Goal: Contribute content: Contribute content

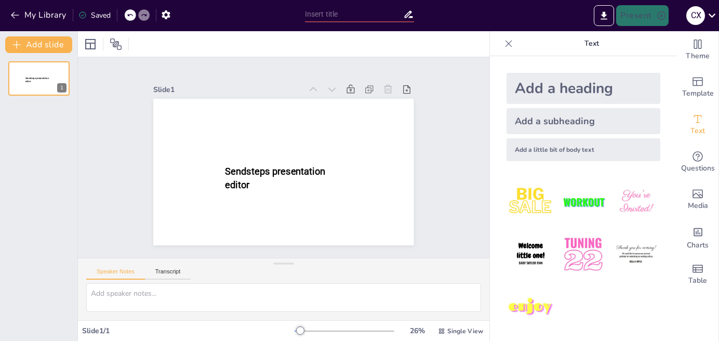
type input "A Trio of Tastes: Salad, Garnish, and Sauce Recipes"
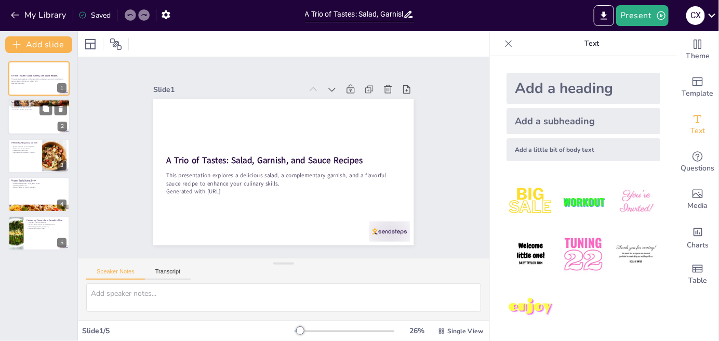
click at [39, 119] on div at bounding box center [39, 117] width 62 height 35
type textarea "Freshness is crucial in salads as it enhances flavor and nutritional value. Usi…"
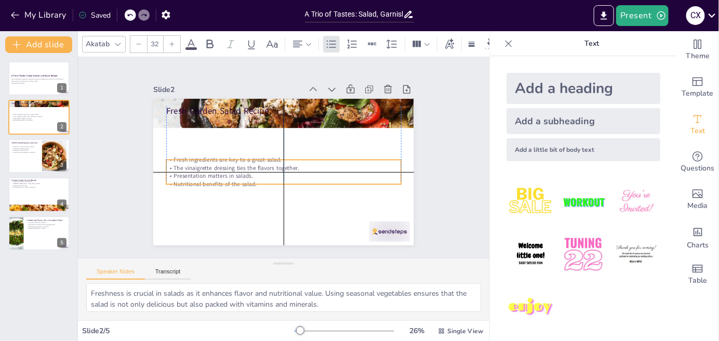
drag, startPoint x: 227, startPoint y: 134, endPoint x: 230, endPoint y: 173, distance: 39.0
click at [230, 173] on div "Fresh ingredients are key to a great salad. The vinaigrette dressing ties the f…" at bounding box center [283, 172] width 234 height 32
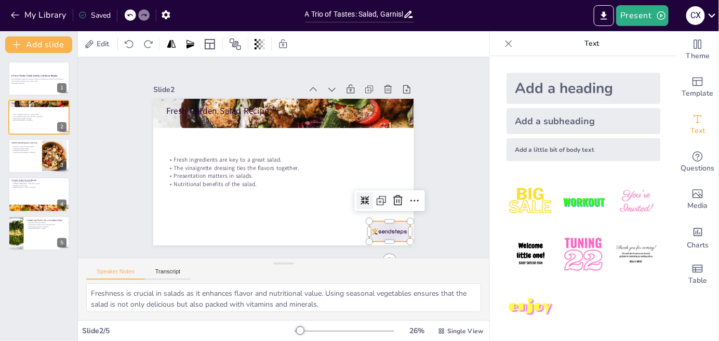
click at [379, 228] on div at bounding box center [389, 231] width 41 height 20
click at [393, 194] on icon at bounding box center [398, 200] width 12 height 12
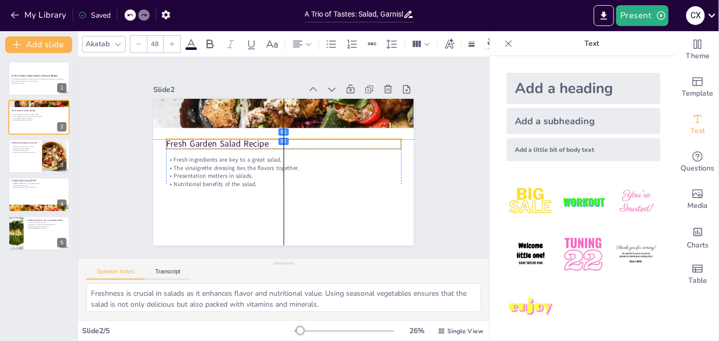
drag, startPoint x: 253, startPoint y: 106, endPoint x: 253, endPoint y: 139, distance: 32.7
click at [253, 139] on p "Fresh Garden Salad Recipe" at bounding box center [283, 144] width 234 height 12
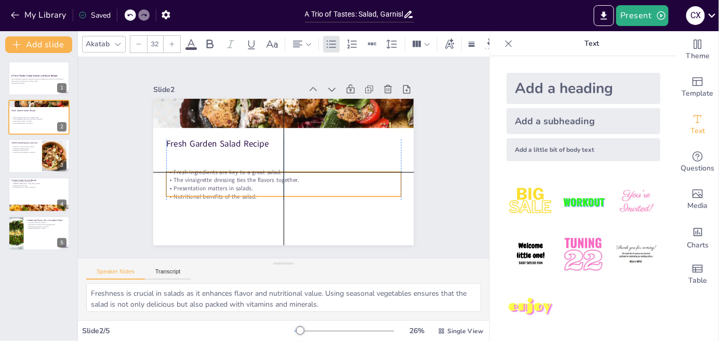
drag, startPoint x: 206, startPoint y: 159, endPoint x: 207, endPoint y: 176, distance: 16.1
click at [207, 176] on p "The vinaigrette dressing ties the flavors together." at bounding box center [283, 180] width 234 height 8
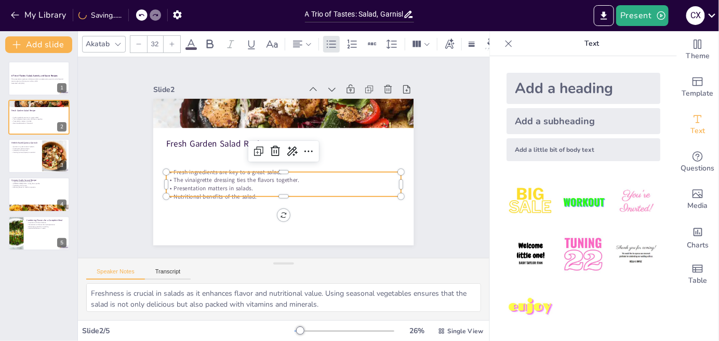
click at [174, 42] on div at bounding box center [172, 44] width 17 height 17
click at [136, 42] on icon at bounding box center [139, 44] width 6 height 6
click at [170, 42] on icon at bounding box center [172, 44] width 6 height 6
click at [137, 44] on icon at bounding box center [139, 44] width 5 height 1
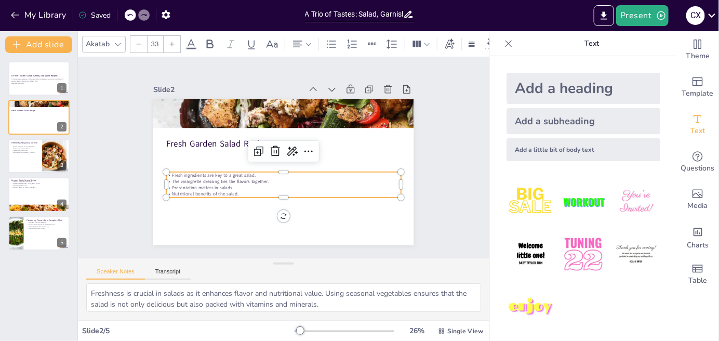
click at [137, 44] on icon at bounding box center [139, 44] width 5 height 1
click at [227, 184] on p "Presentation matters in salads." at bounding box center [283, 187] width 234 height 6
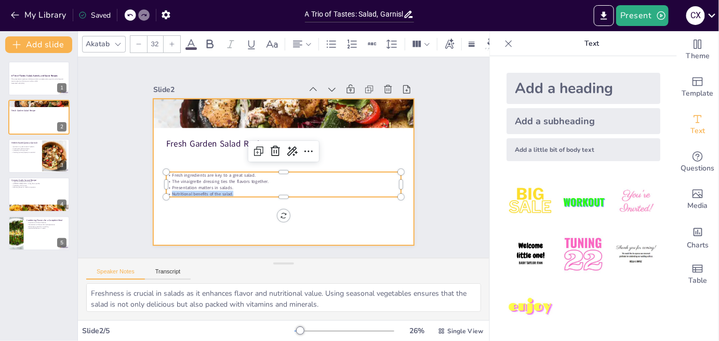
drag, startPoint x: 231, startPoint y: 186, endPoint x: 146, endPoint y: 161, distance: 88.2
click at [153, 161] on div "Fresh Garden Salad Recipe Fresh ingredients are key to a great salad. The vinai…" at bounding box center [283, 172] width 260 height 146
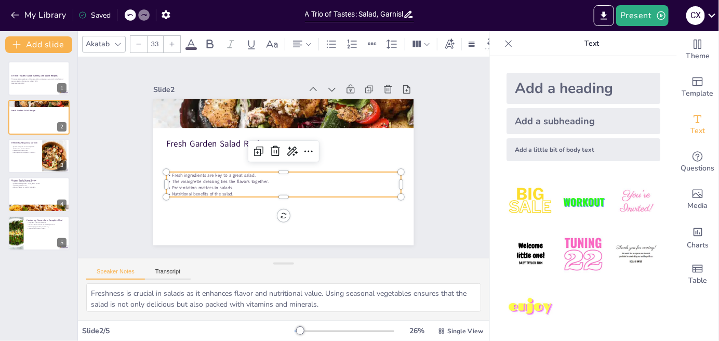
click at [228, 186] on p "Presentation matters in salads." at bounding box center [283, 187] width 234 height 6
type input "--"
drag, startPoint x: 234, startPoint y: 192, endPoint x: 163, endPoint y: 170, distance: 74.3
click at [166, 172] on div "Fresh ingredients are key to a great salad. The vinaigrette dressing ties the f…" at bounding box center [283, 184] width 234 height 25
click at [171, 43] on div at bounding box center [172, 44] width 17 height 17
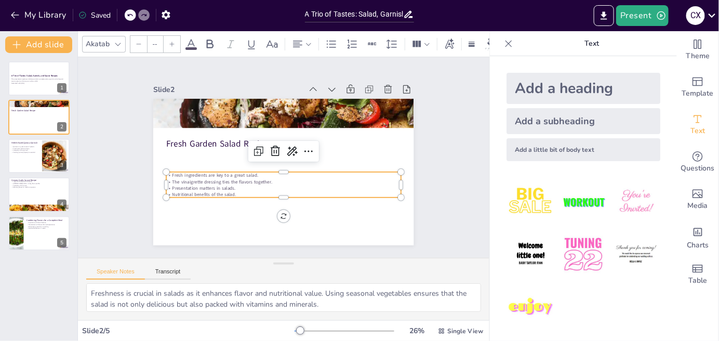
click at [171, 43] on div at bounding box center [172, 44] width 17 height 17
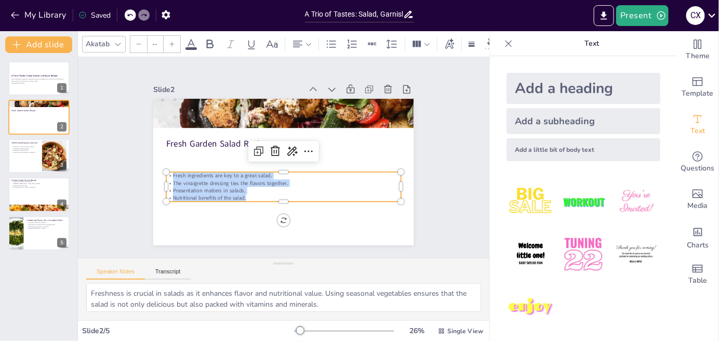
click at [171, 43] on div at bounding box center [172, 44] width 17 height 17
click at [170, 43] on div at bounding box center [172, 44] width 17 height 17
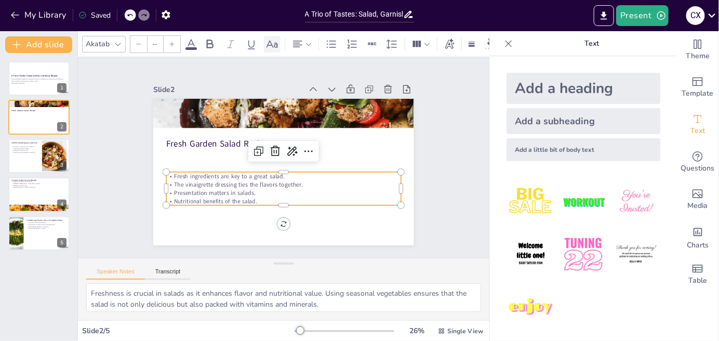
click at [275, 40] on icon at bounding box center [271, 43] width 11 height 7
click at [120, 43] on icon at bounding box center [118, 44] width 8 height 8
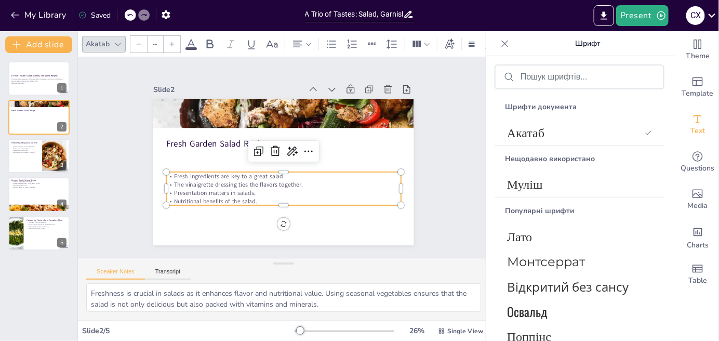
click at [117, 41] on icon at bounding box center [118, 44] width 8 height 8
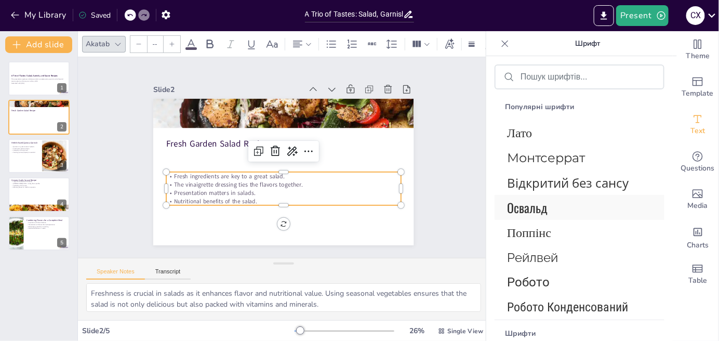
click at [556, 215] on span "Освальд" at bounding box center [577, 207] width 141 height 19
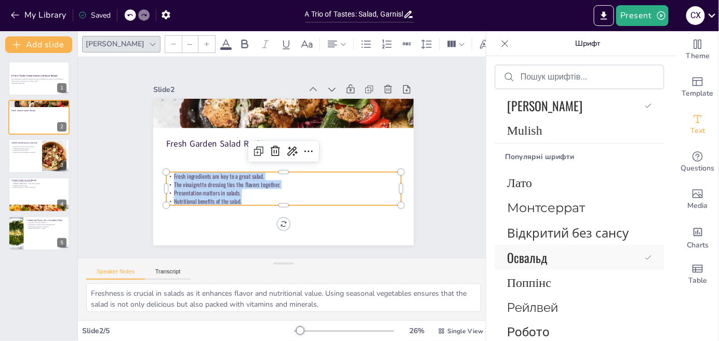
scroll to position [154, 0]
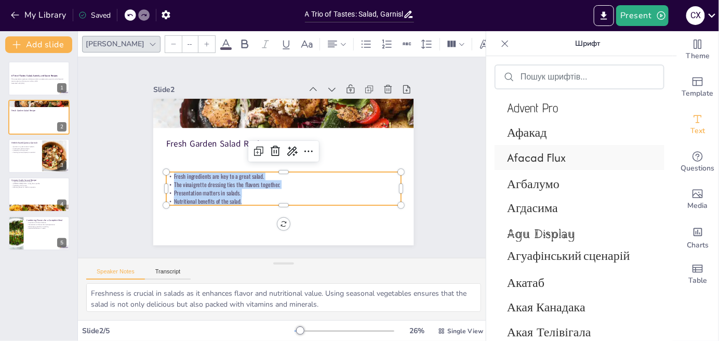
click at [541, 163] on font "Afacad Flux" at bounding box center [536, 157] width 59 height 17
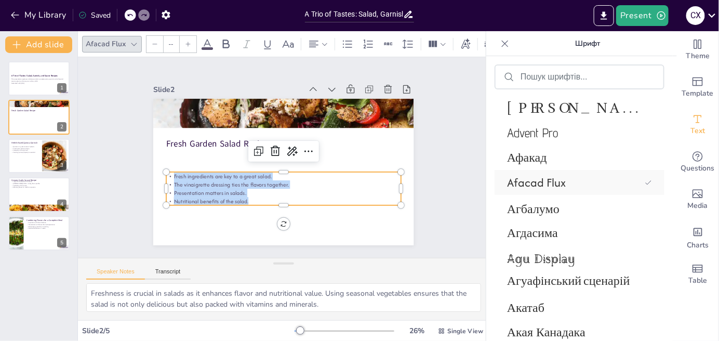
scroll to position [750, 0]
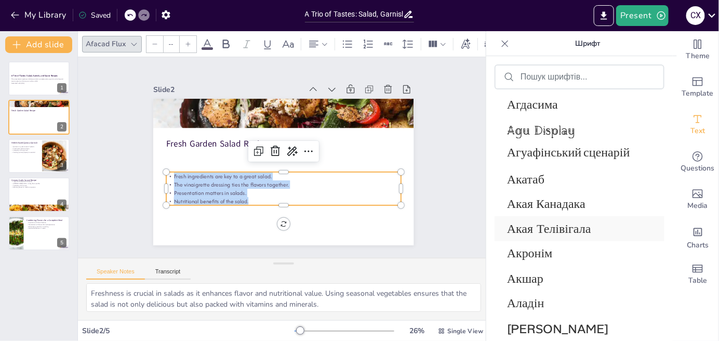
click at [587, 229] on font "Акая Телівігала" at bounding box center [549, 228] width 84 height 15
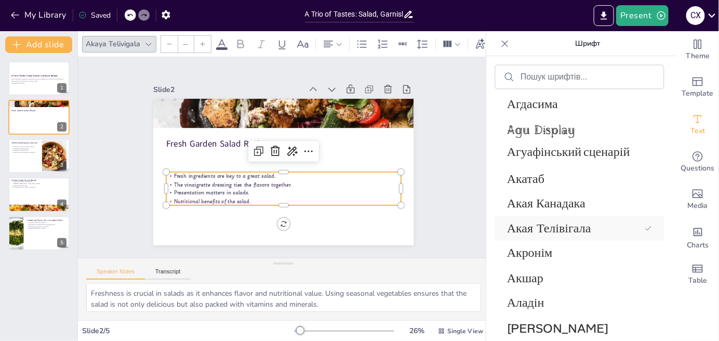
scroll to position [1190, 0]
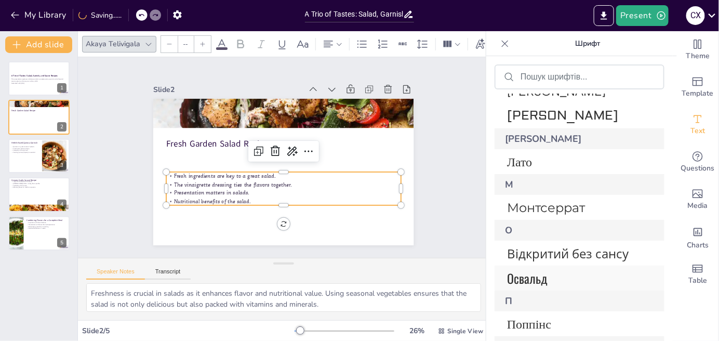
click at [576, 275] on span "Освальд" at bounding box center [577, 277] width 141 height 19
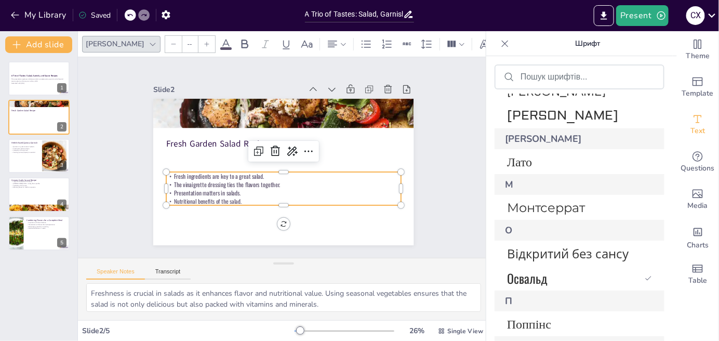
click at [198, 39] on div at bounding box center [206, 44] width 17 height 17
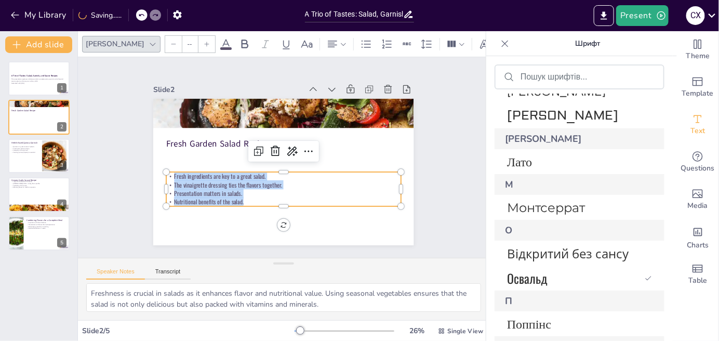
click at [198, 39] on div at bounding box center [206, 44] width 17 height 17
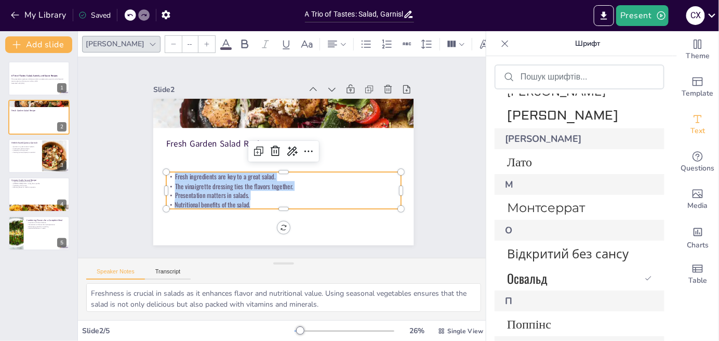
click at [198, 38] on div at bounding box center [206, 44] width 17 height 17
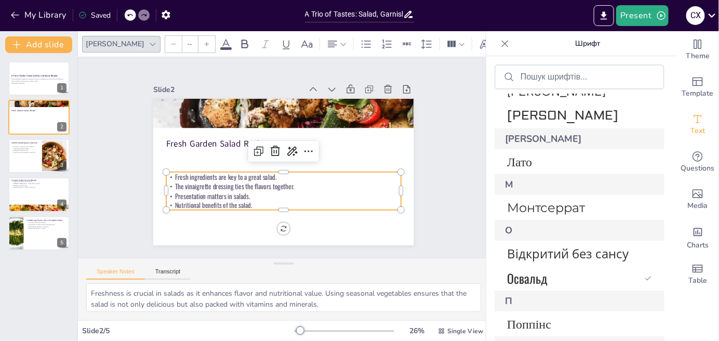
click at [198, 38] on div at bounding box center [206, 44] width 17 height 17
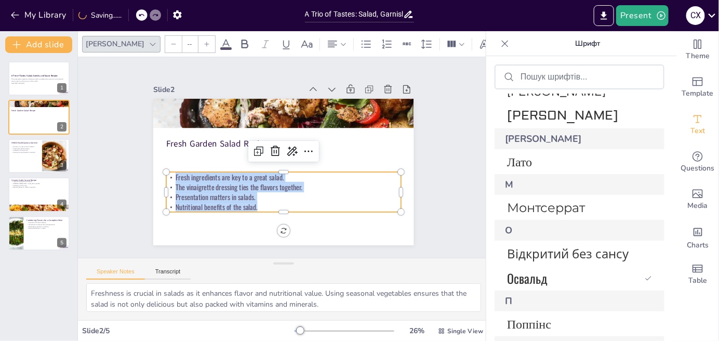
click at [198, 38] on div at bounding box center [206, 44] width 17 height 17
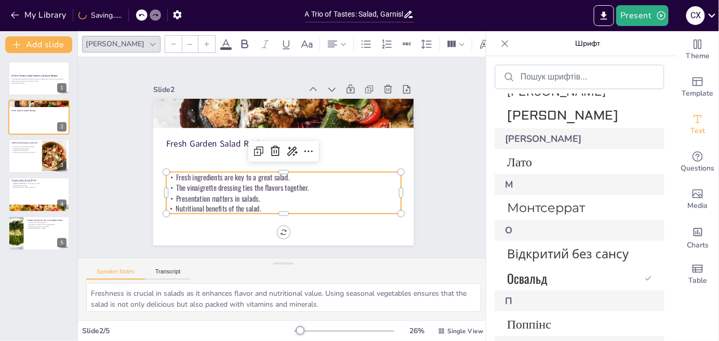
click at [198, 38] on div at bounding box center [206, 44] width 17 height 17
click at [170, 42] on icon at bounding box center [173, 44] width 6 height 6
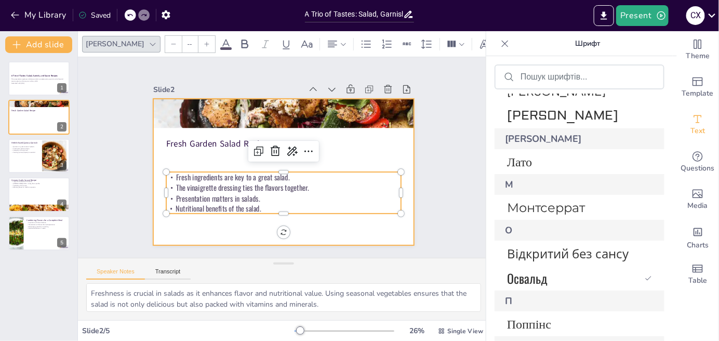
click at [226, 218] on div at bounding box center [283, 172] width 260 height 146
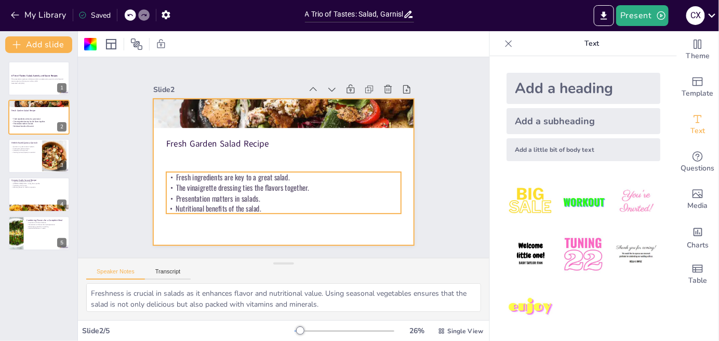
click at [226, 193] on p "Presentation matters in salads." at bounding box center [283, 198] width 234 height 10
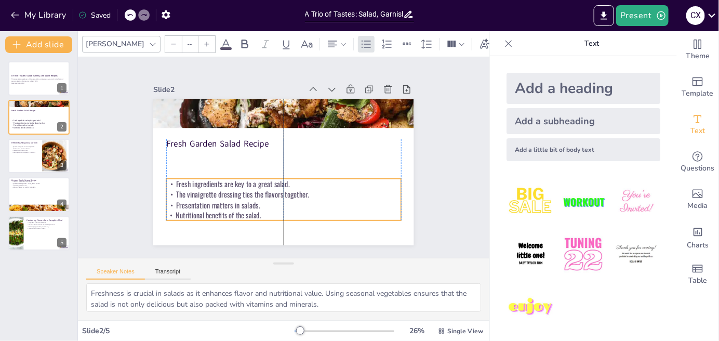
drag, startPoint x: 227, startPoint y: 207, endPoint x: 226, endPoint y: 213, distance: 6.9
click at [226, 213] on p "Nutritional benefits of the salad." at bounding box center [283, 215] width 234 height 10
click at [235, 210] on p "Nutritional benefits of the salad." at bounding box center [283, 215] width 234 height 10
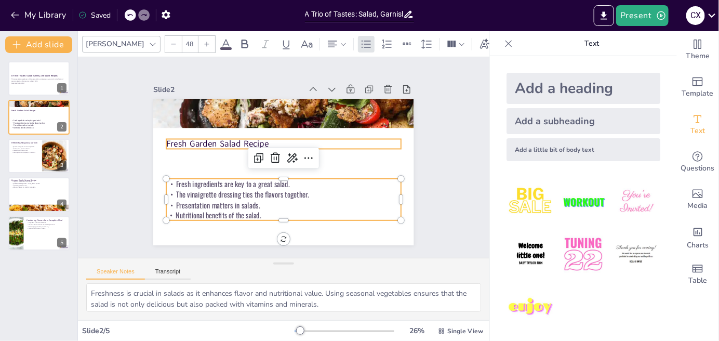
click at [217, 138] on p "Fresh Garden Salad Recipe" at bounding box center [283, 144] width 234 height 12
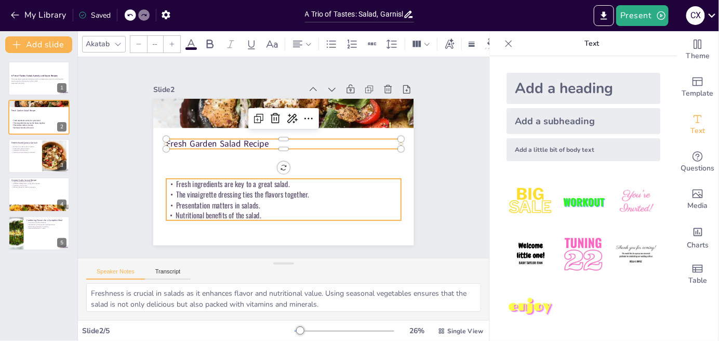
click at [234, 189] on p "The vinaigrette dressing ties the flavors together." at bounding box center [283, 194] width 234 height 10
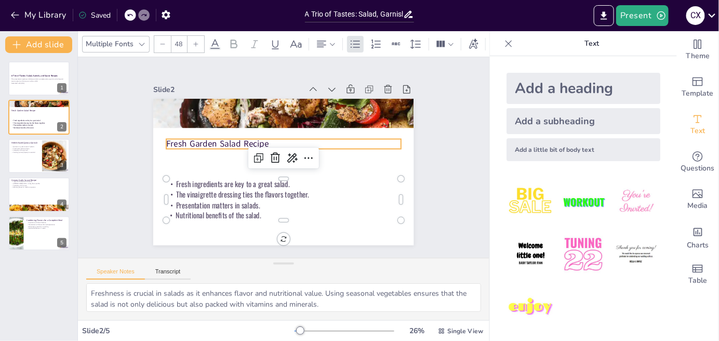
click at [228, 143] on p "Fresh Garden Salad Recipe" at bounding box center [283, 144] width 234 height 12
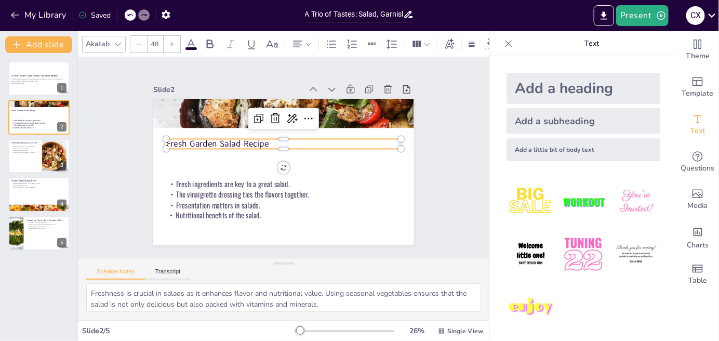
click at [227, 138] on p "Fresh Garden Salad Recipe" at bounding box center [283, 144] width 234 height 12
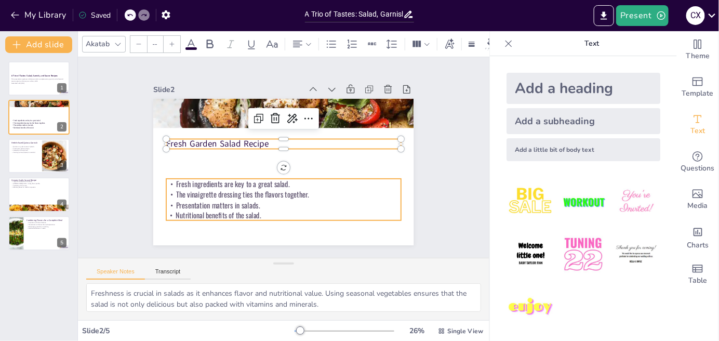
click at [242, 182] on p "Fresh ingredients are key to a great salad." at bounding box center [283, 184] width 234 height 10
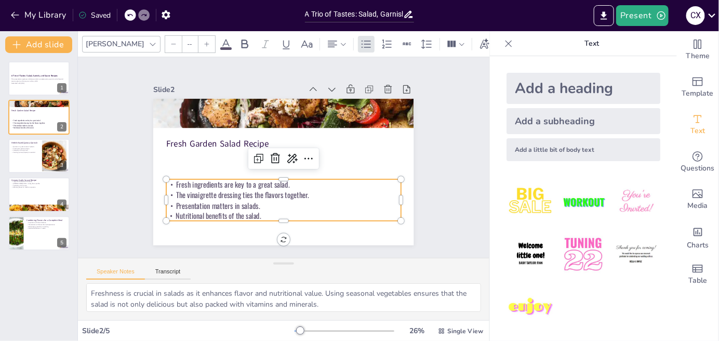
click at [239, 191] on p "The vinaigrette dressing ties the flavors together." at bounding box center [283, 195] width 234 height 10
click at [182, 43] on input "--" at bounding box center [189, 44] width 15 height 17
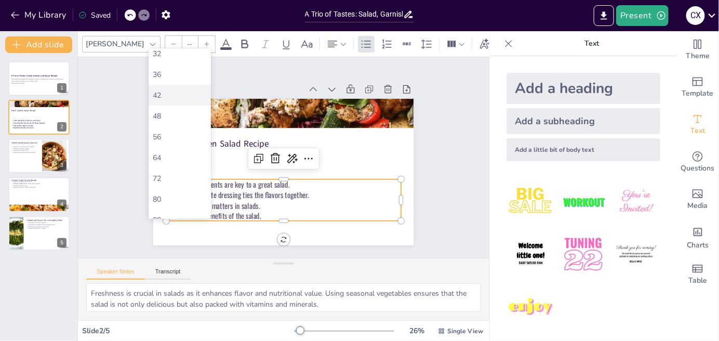
scroll to position [155, 0]
click at [195, 133] on div "36" at bounding box center [180, 132] width 54 height 10
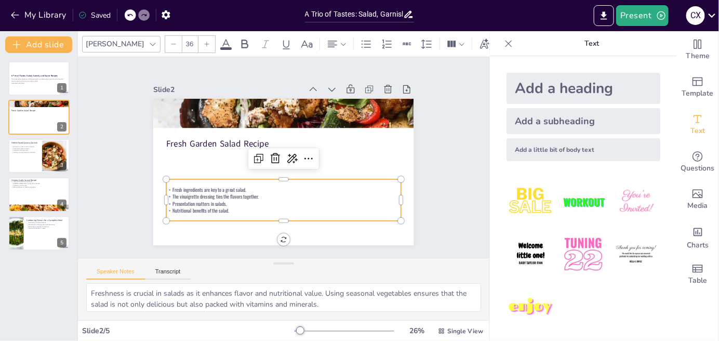
click at [182, 39] on input "36" at bounding box center [189, 44] width 15 height 17
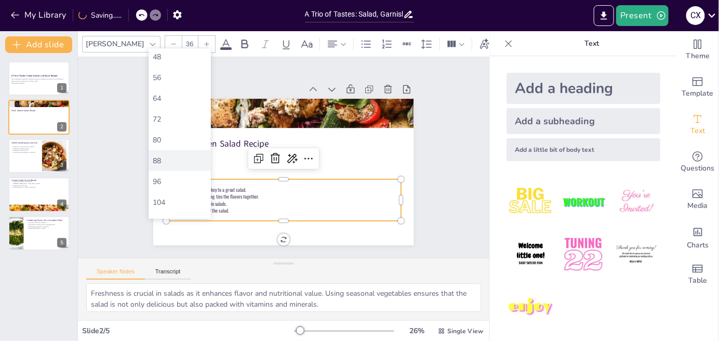
scroll to position [255, 0]
click at [177, 117] on div "64" at bounding box center [180, 116] width 54 height 10
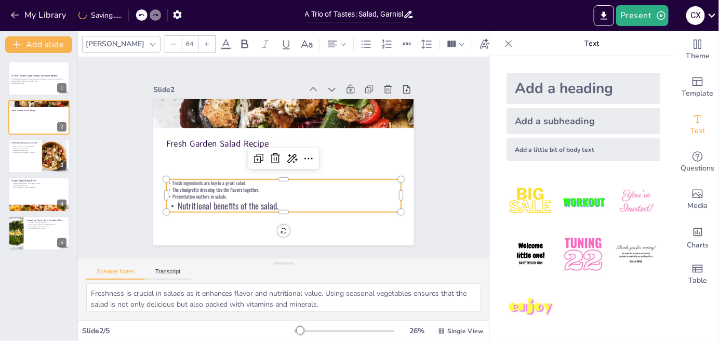
click at [182, 39] on input "64" at bounding box center [189, 44] width 15 height 17
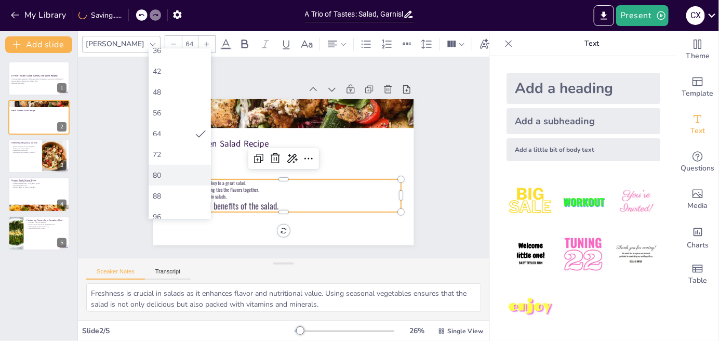
scroll to position [260, 0]
click at [180, 94] on div "56" at bounding box center [180, 90] width 54 height 10
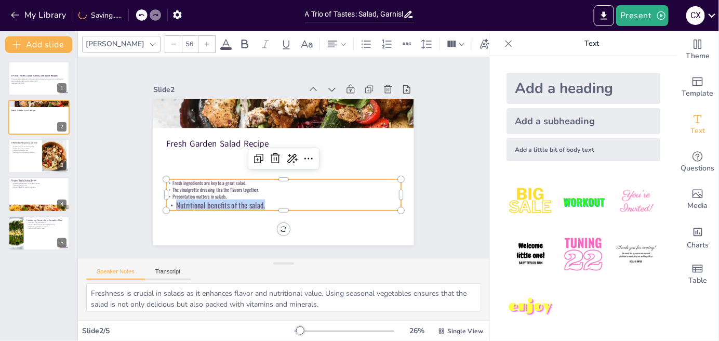
drag, startPoint x: 262, startPoint y: 203, endPoint x: 154, endPoint y: 170, distance: 112.8
click at [153, 170] on div "Fresh Garden Salad Recipe Fresh ingredients are key to a great salad. The vinai…" at bounding box center [283, 172] width 260 height 146
click at [260, 200] on p "Nutritional benefits of the salad." at bounding box center [283, 205] width 234 height 10
drag, startPoint x: 257, startPoint y: 204, endPoint x: 159, endPoint y: 173, distance: 102.0
click at [159, 173] on div "Fresh Garden Salad Recipe Fresh ingredients are key to a great salad. The vinai…" at bounding box center [283, 172] width 260 height 146
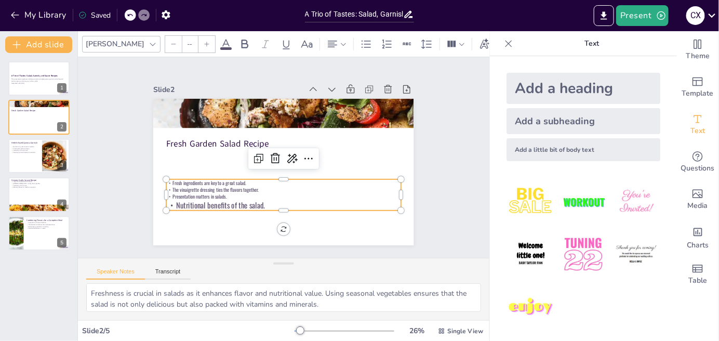
click at [182, 39] on input "--" at bounding box center [189, 44] width 15 height 17
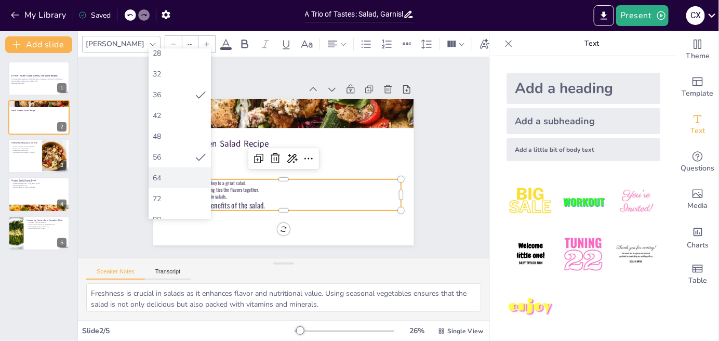
scroll to position [208, 0]
click at [201, 144] on icon at bounding box center [200, 142] width 12 height 12
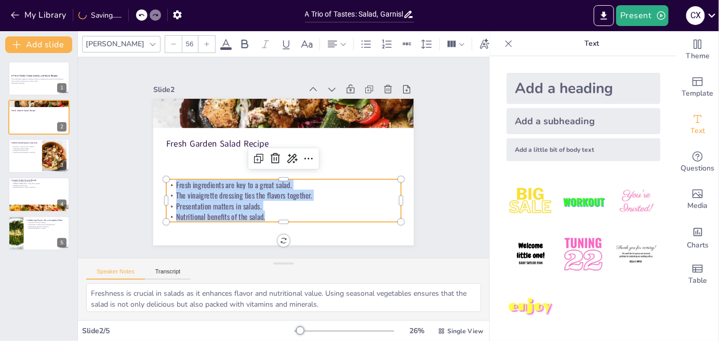
click at [292, 200] on p "Presentation matters in salads." at bounding box center [283, 205] width 234 height 10
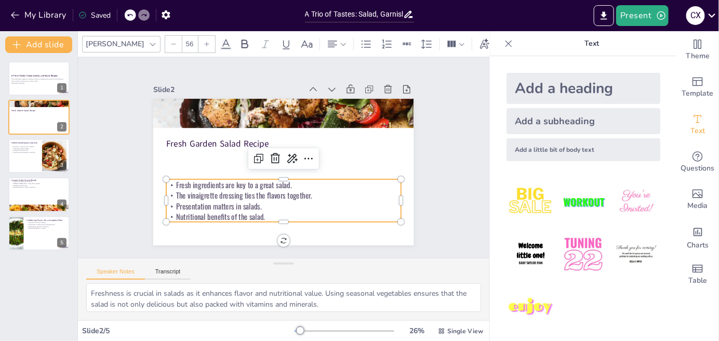
click at [200, 191] on p "The vinaigrette dressing ties the flavors together." at bounding box center [283, 195] width 234 height 10
click at [205, 211] on p "Nutritional benefits of the salad." at bounding box center [283, 216] width 234 height 10
click at [207, 190] on p "The vinaigrette dressing ties the flavors together." at bounding box center [283, 195] width 234 height 10
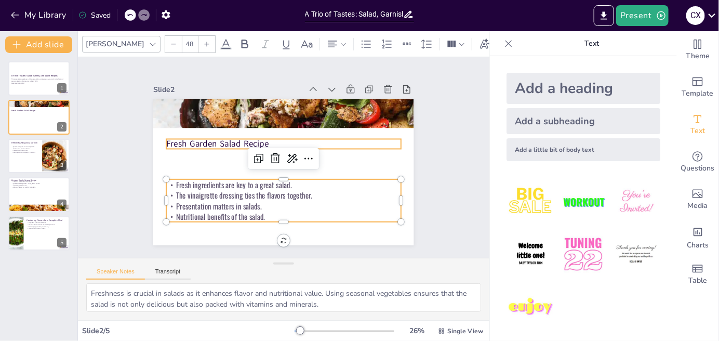
click at [233, 138] on p "Fresh Garden Salad Recipe" at bounding box center [283, 144] width 234 height 12
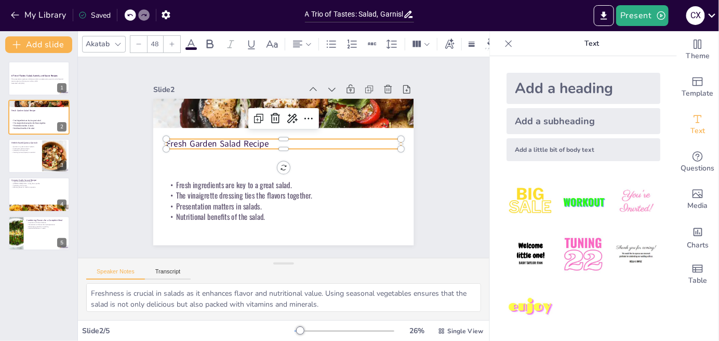
click at [252, 138] on p "Fresh Garden Salad Recipe" at bounding box center [283, 144] width 234 height 12
drag, startPoint x: 262, startPoint y: 143, endPoint x: 155, endPoint y: 142, distance: 107.0
click at [155, 142] on div "Fresh ingredients are key to a great salad. The vinaigrette dressing ties the f…" at bounding box center [283, 172] width 260 height 146
click at [154, 39] on input "48" at bounding box center [154, 44] width 15 height 17
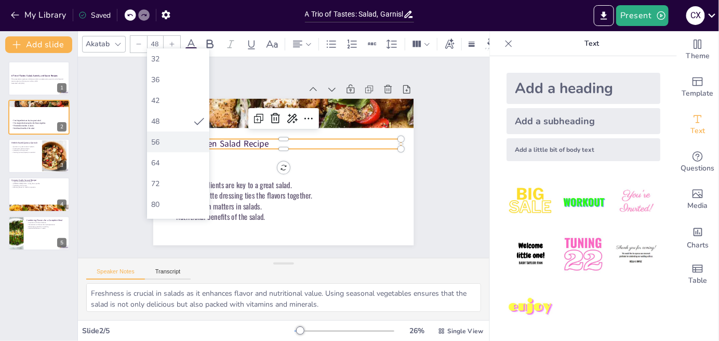
click at [193, 138] on div "56" at bounding box center [178, 142] width 54 height 10
type input "56"
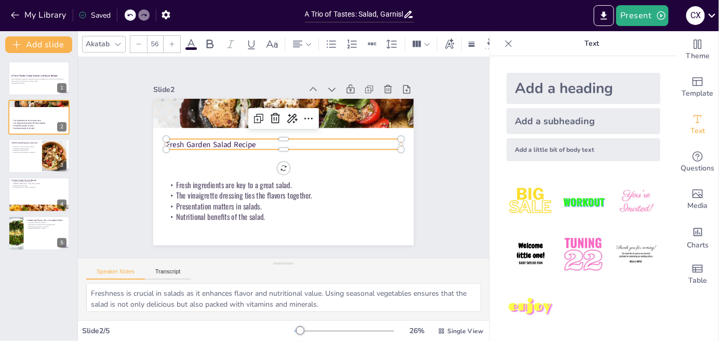
click at [117, 40] on icon at bounding box center [118, 44] width 8 height 8
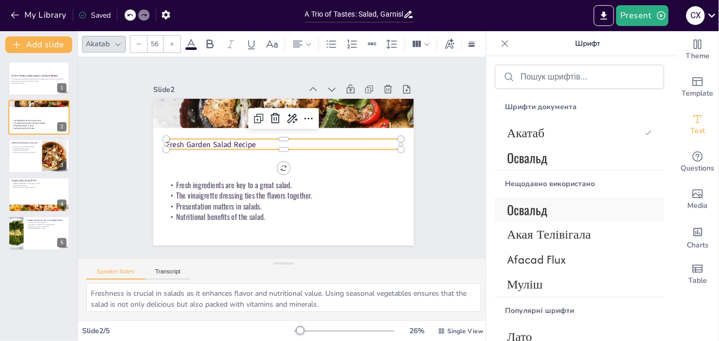
click at [514, 201] on font "Освальд" at bounding box center [527, 209] width 41 height 19
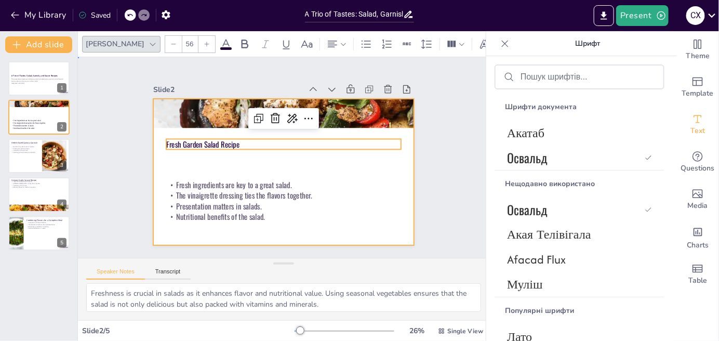
click at [241, 153] on div at bounding box center [283, 172] width 260 height 146
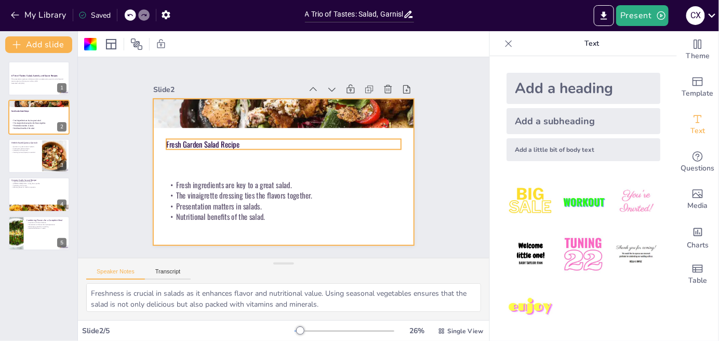
click at [226, 140] on p "Fresh Garden Salad Recipe" at bounding box center [283, 144] width 234 height 10
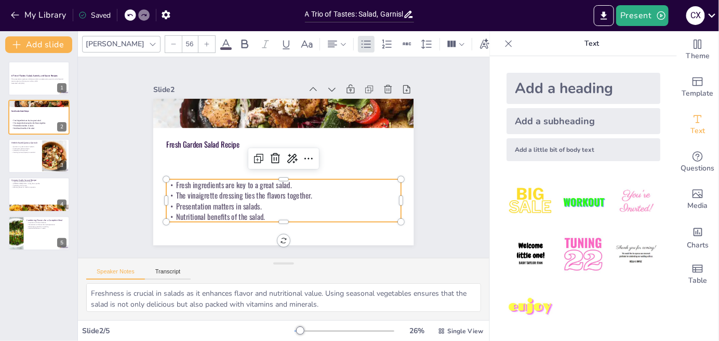
drag, startPoint x: 220, startPoint y: 193, endPoint x: 220, endPoint y: 181, distance: 11.4
click at [220, 193] on p "The vinaigrette dressing ties the flavors together." at bounding box center [283, 195] width 234 height 10
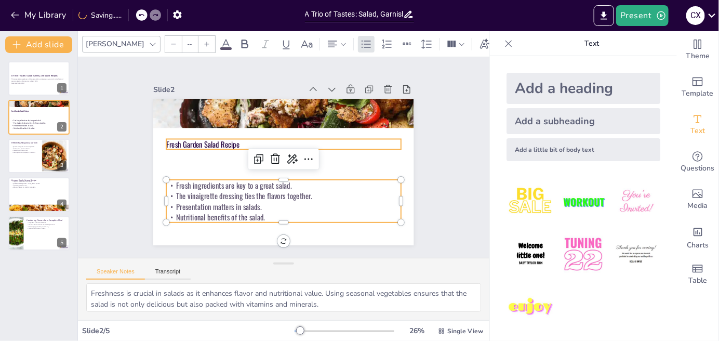
click at [212, 142] on p "Fresh Garden Salad Recipe" at bounding box center [283, 144] width 234 height 10
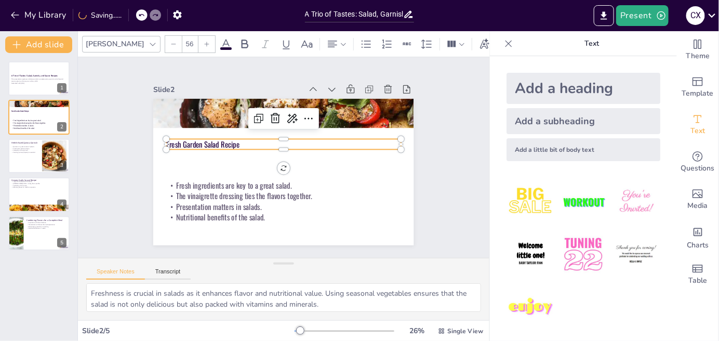
click at [212, 142] on p "Fresh Garden Salad Recipe" at bounding box center [283, 144] width 234 height 10
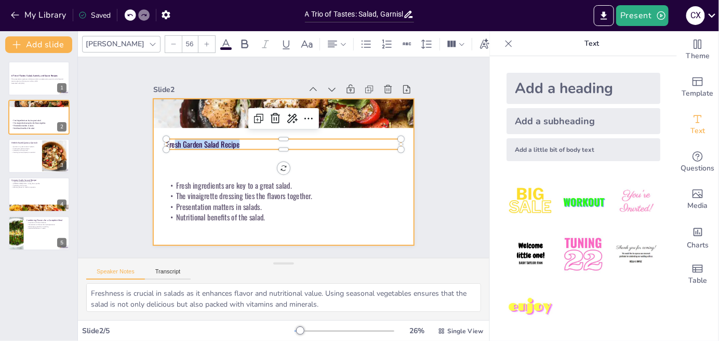
drag, startPoint x: 239, startPoint y: 140, endPoint x: 153, endPoint y: 141, distance: 86.2
click at [153, 141] on div "Fresh ingredients are key to a great salad. The vinaigrette dressing ties the f…" at bounding box center [283, 172] width 260 height 146
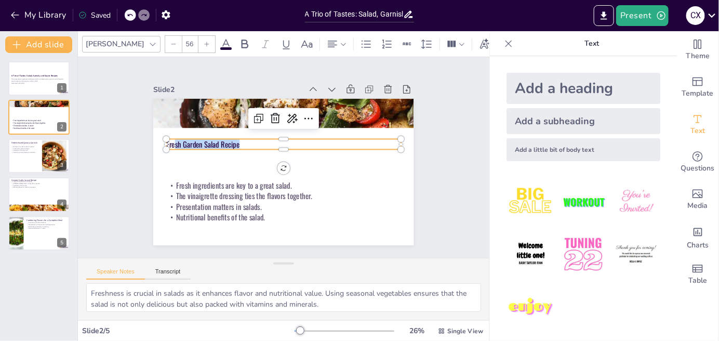
click at [194, 142] on p "Fresh Garden Salad Recipe" at bounding box center [283, 144] width 234 height 10
click at [220, 43] on icon at bounding box center [226, 44] width 12 height 12
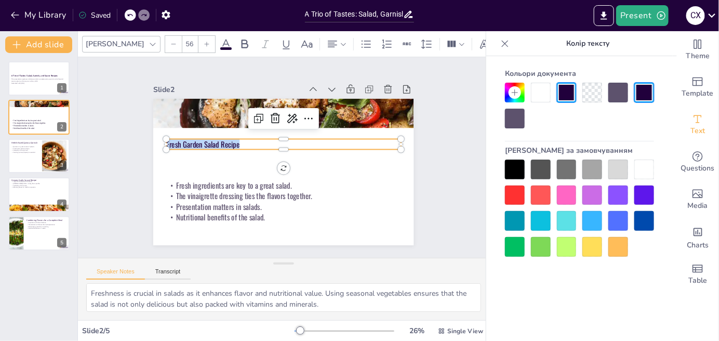
click at [617, 93] on div at bounding box center [618, 93] width 20 height 20
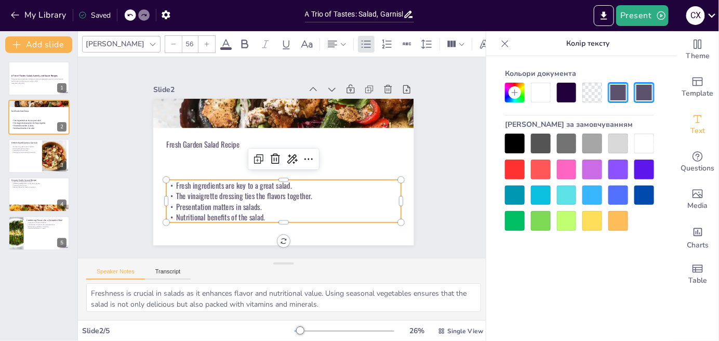
click at [372, 211] on p "Nutritional benefits of the salad." at bounding box center [283, 216] width 234 height 10
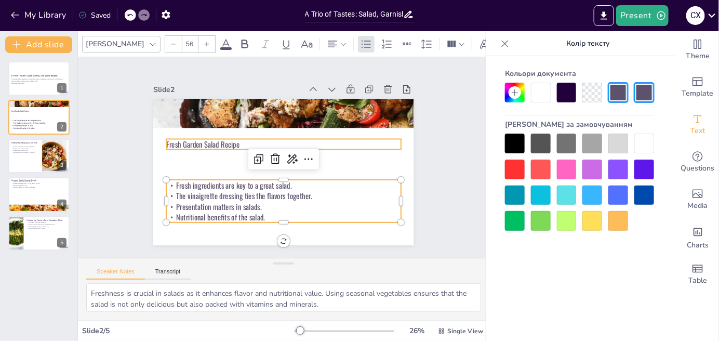
click at [212, 139] on span "Fresh Garden Salad Recipe" at bounding box center [202, 144] width 73 height 11
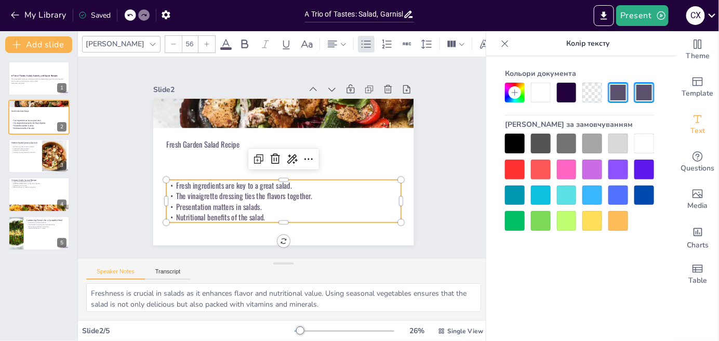
click at [251, 201] on p "Presentation matters in salads." at bounding box center [283, 206] width 234 height 10
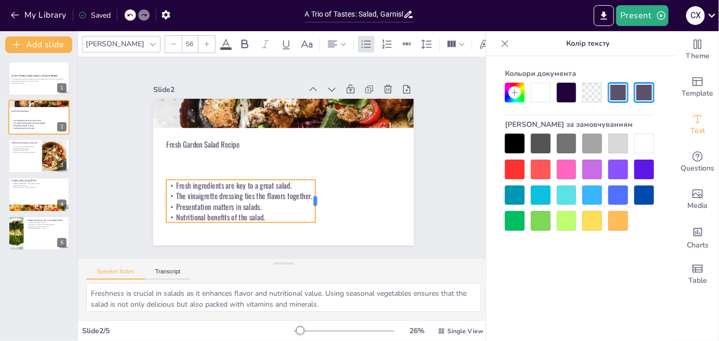
drag, startPoint x: 393, startPoint y: 194, endPoint x: 307, endPoint y: 196, distance: 85.7
click at [315, 196] on div at bounding box center [319, 201] width 8 height 43
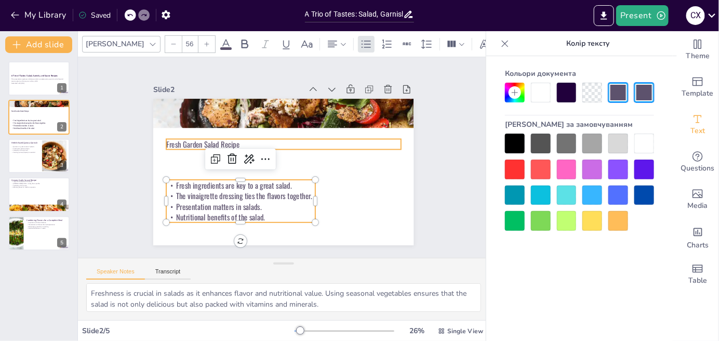
click at [199, 140] on span "Fresh Garden Salad Recipe" at bounding box center [202, 144] width 73 height 11
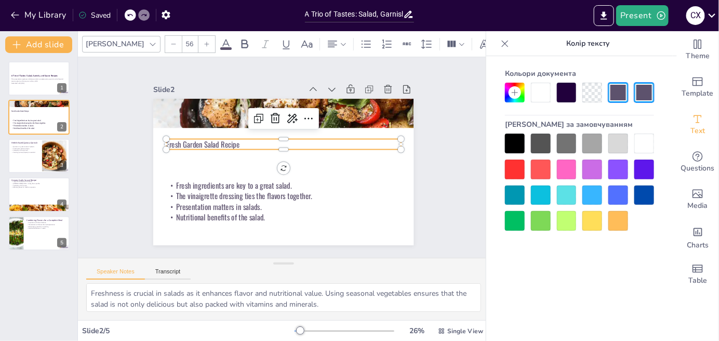
click at [220, 140] on span "Fresh Garden Salad Recipe" at bounding box center [202, 144] width 73 height 11
drag, startPoint x: 235, startPoint y: 142, endPoint x: 139, endPoint y: 138, distance: 96.1
click at [139, 138] on div "Slide 1 A Trio of Tastes: Salad, Garnish, and Sauce Recipes This presentation e…" at bounding box center [283, 158] width 318 height 176
click at [198, 46] on div at bounding box center [206, 44] width 17 height 17
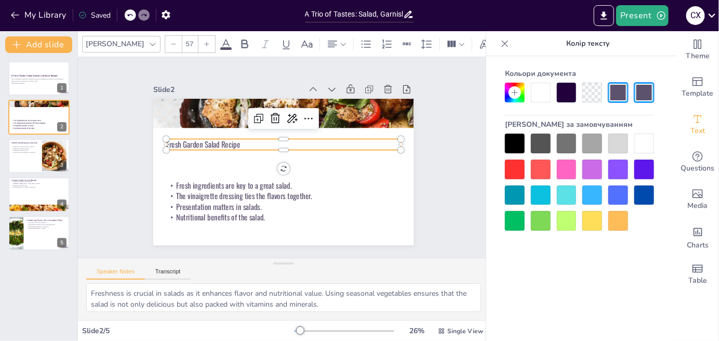
click at [198, 46] on div at bounding box center [206, 44] width 17 height 17
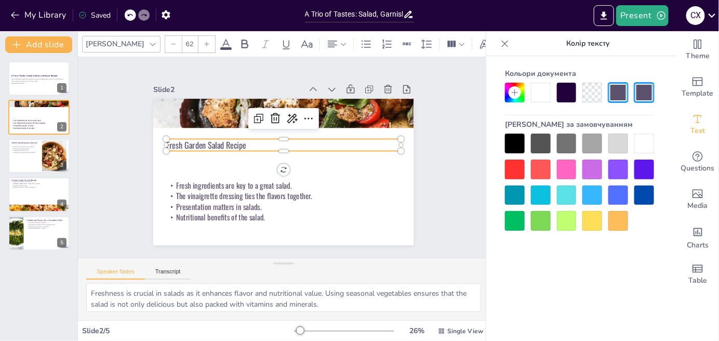
click at [198, 46] on div at bounding box center [206, 44] width 17 height 17
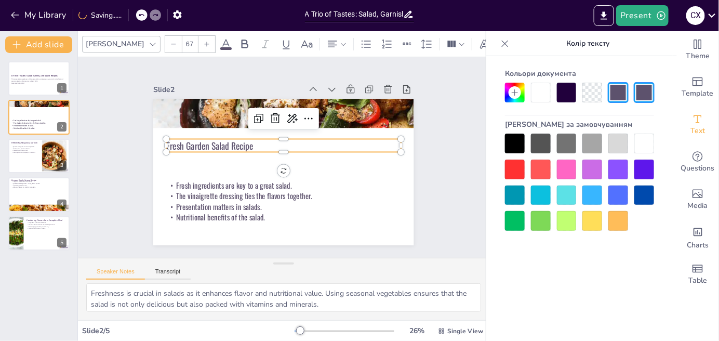
click at [198, 46] on div at bounding box center [206, 44] width 17 height 17
type input "69"
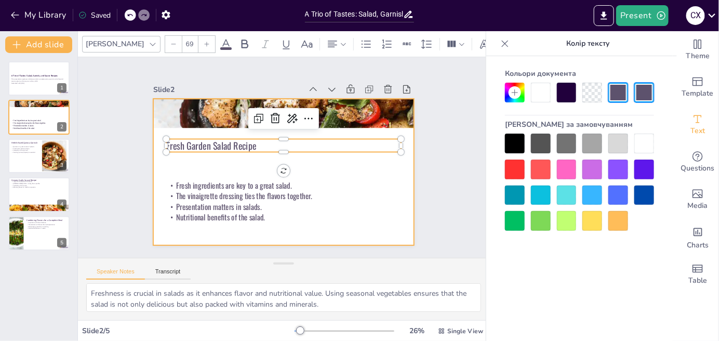
click at [249, 170] on div at bounding box center [283, 172] width 260 height 146
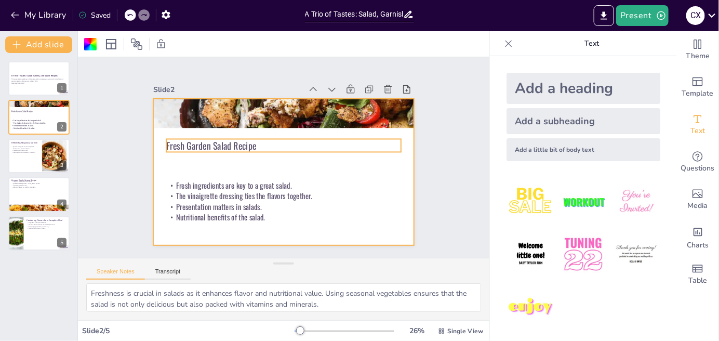
click at [243, 142] on span "Fresh Garden Salad Recipe" at bounding box center [211, 146] width 90 height 14
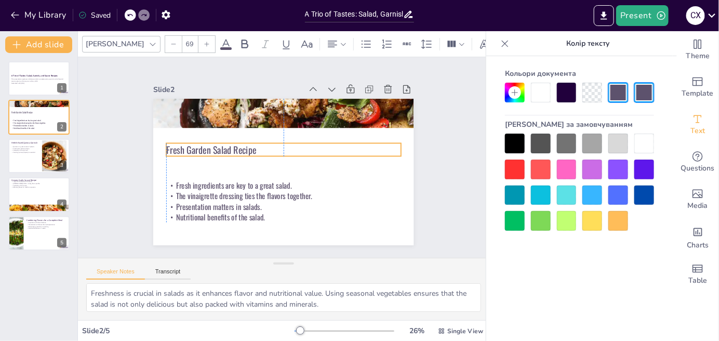
drag, startPoint x: 248, startPoint y: 147, endPoint x: 252, endPoint y: 152, distance: 5.5
click at [252, 152] on p "Fresh Garden Salad Recipe" at bounding box center [283, 149] width 234 height 13
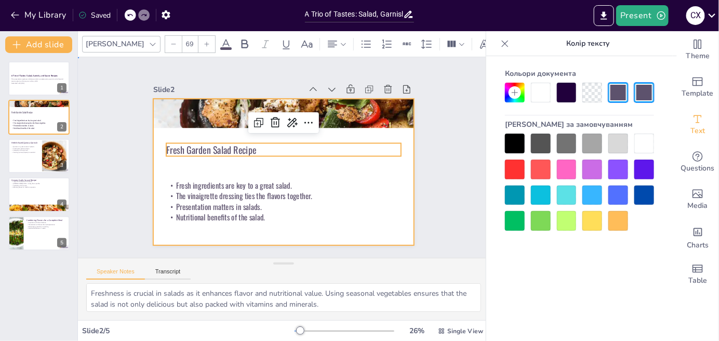
click at [348, 191] on div at bounding box center [283, 172] width 260 height 146
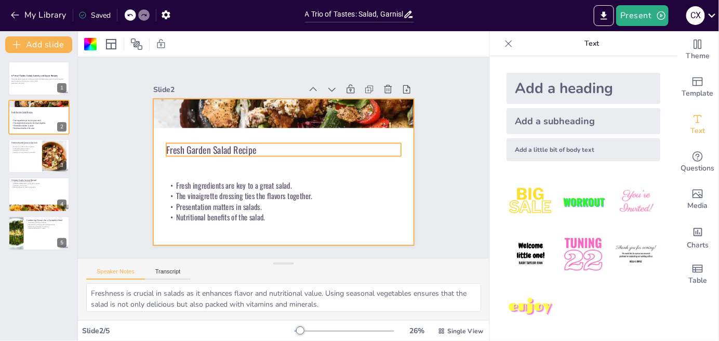
click at [218, 145] on span "Fresh Garden Salad Recipe" at bounding box center [211, 150] width 90 height 14
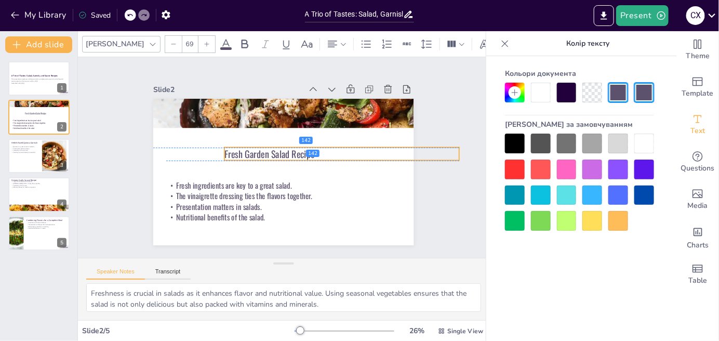
drag, startPoint x: 232, startPoint y: 151, endPoint x: 290, endPoint y: 153, distance: 58.2
click at [290, 153] on span "Fresh Garden Salad Recipe" at bounding box center [269, 154] width 90 height 14
drag, startPoint x: 452, startPoint y: 148, endPoint x: 316, endPoint y: 153, distance: 136.1
click at [316, 153] on div "Fresh Garden Salad Recipe Fresh ingredients are key to a great salad. The vinai…" at bounding box center [283, 172] width 260 height 146
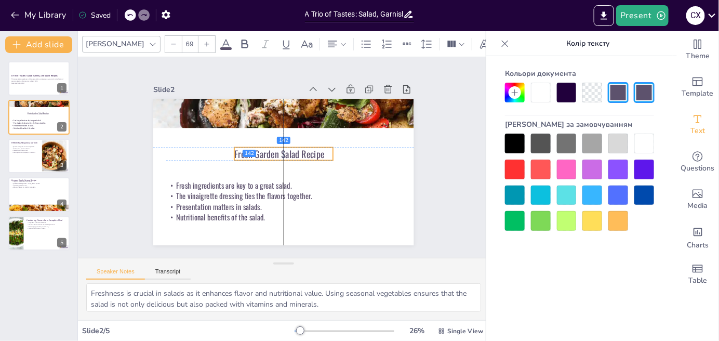
drag, startPoint x: 285, startPoint y: 152, endPoint x: 297, endPoint y: 154, distance: 12.1
click at [295, 152] on span "Fresh Garden Salad Recipe" at bounding box center [279, 154] width 90 height 14
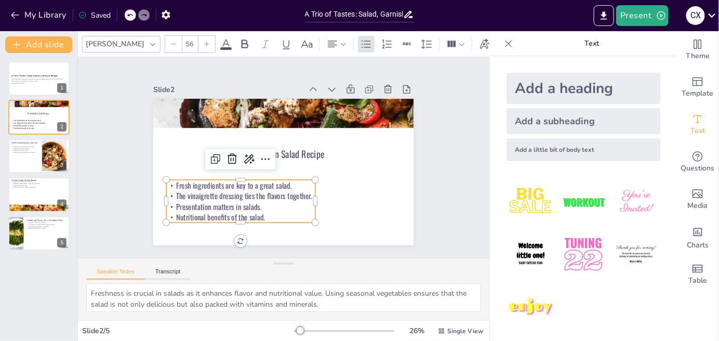
click at [233, 201] on p "Presentation matters in salads." at bounding box center [240, 206] width 149 height 10
click at [282, 147] on span "Fresh Garden Salad Recipe" at bounding box center [279, 154] width 90 height 14
click at [234, 191] on p "The vinaigrette dressing ties the flavors together." at bounding box center [240, 196] width 149 height 10
click at [239, 201] on p "Presentation matters in salads." at bounding box center [240, 206] width 149 height 10
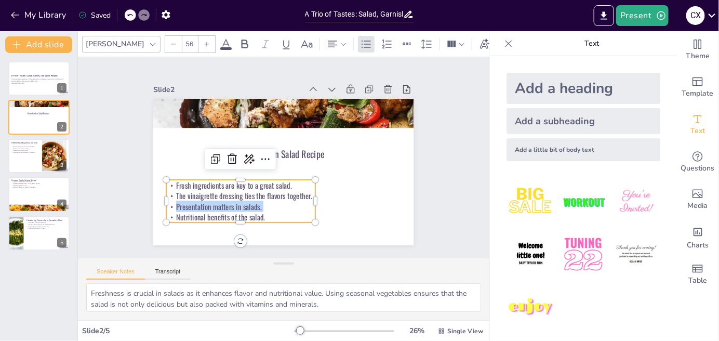
click at [239, 201] on p "Presentation matters in salads." at bounding box center [240, 206] width 149 height 10
click at [238, 201] on p "Presentation matters in salads." at bounding box center [240, 206] width 149 height 10
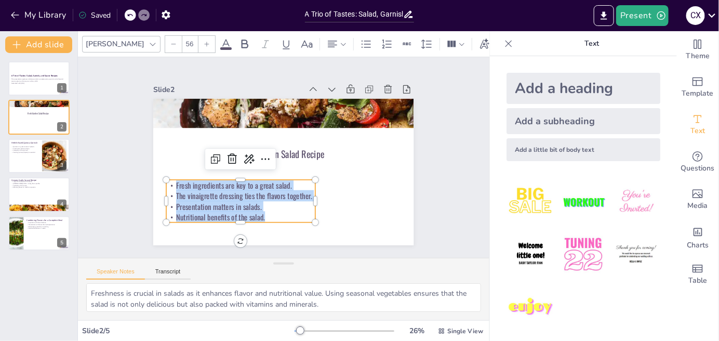
drag, startPoint x: 260, startPoint y: 213, endPoint x: 159, endPoint y: 177, distance: 106.4
click at [159, 177] on div "Fresh Garden Salad Recipe Fresh ingredients are key to a great salad. The vinai…" at bounding box center [283, 172] width 260 height 146
click at [198, 41] on div at bounding box center [206, 44] width 17 height 17
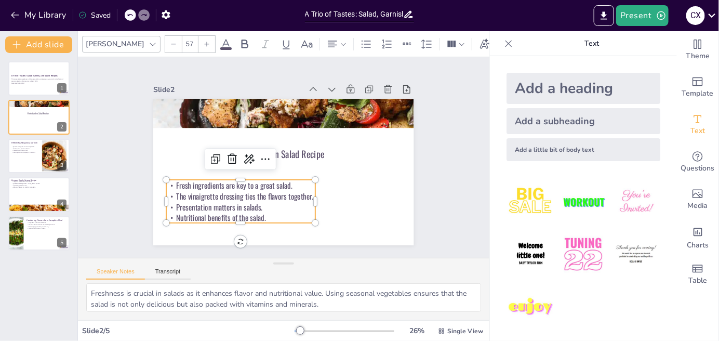
click at [198, 41] on div at bounding box center [206, 44] width 17 height 17
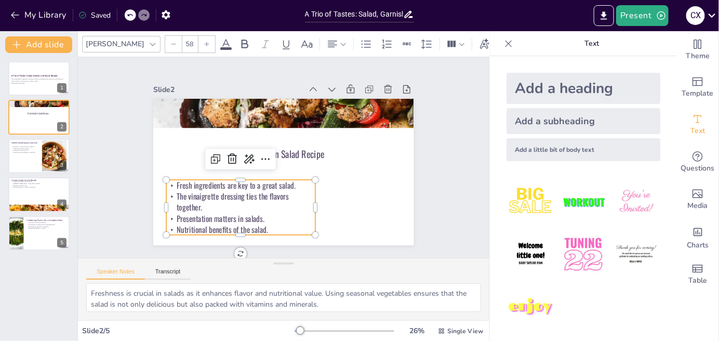
click at [198, 41] on div at bounding box center [206, 44] width 17 height 17
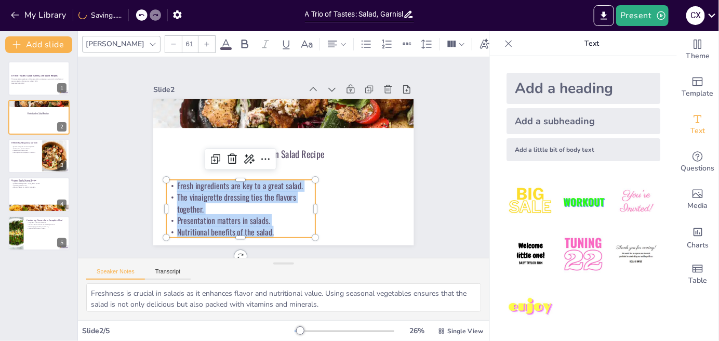
click at [198, 41] on div at bounding box center [206, 44] width 17 height 17
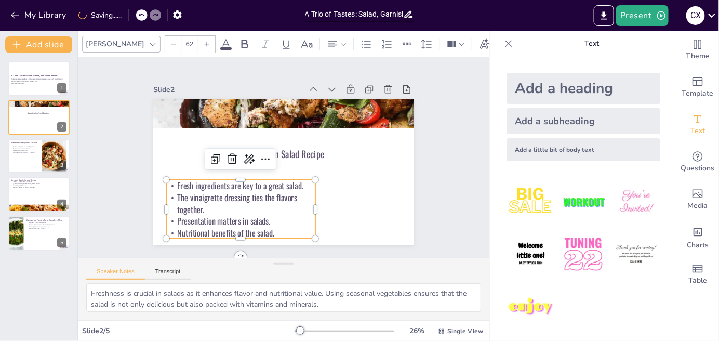
click at [198, 41] on div at bounding box center [206, 44] width 17 height 17
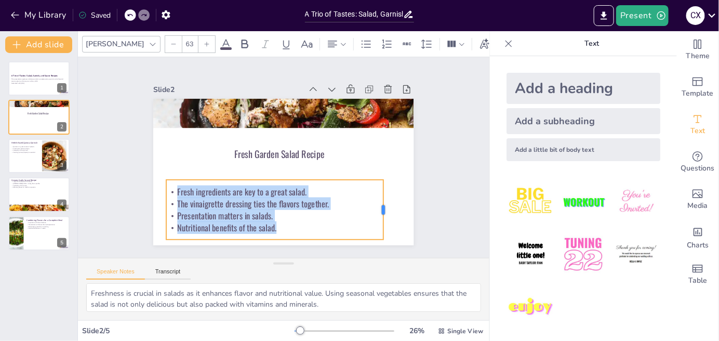
drag, startPoint x: 309, startPoint y: 205, endPoint x: 379, endPoint y: 207, distance: 69.1
click at [383, 207] on div at bounding box center [387, 210] width 8 height 60
click at [198, 36] on div at bounding box center [206, 44] width 17 height 17
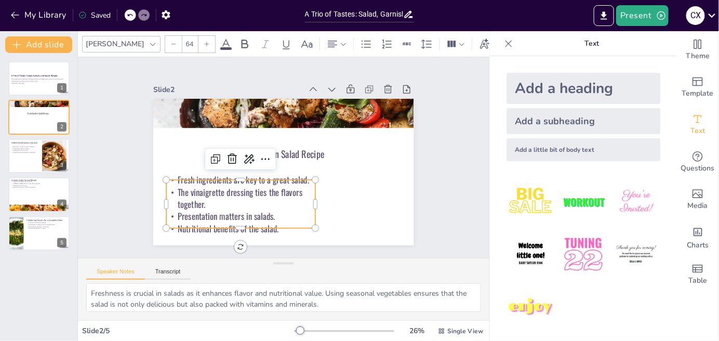
click at [198, 36] on div at bounding box center [206, 44] width 17 height 17
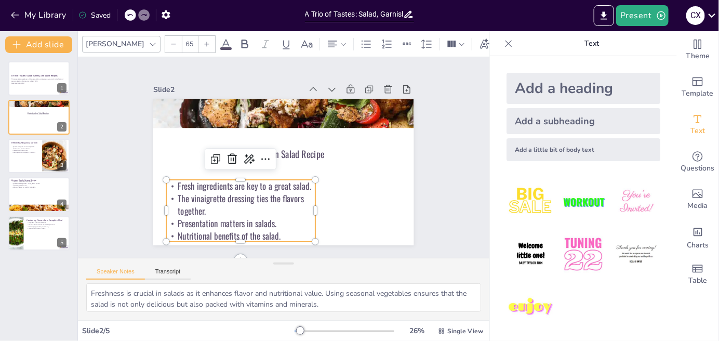
click at [198, 36] on div at bounding box center [206, 44] width 17 height 17
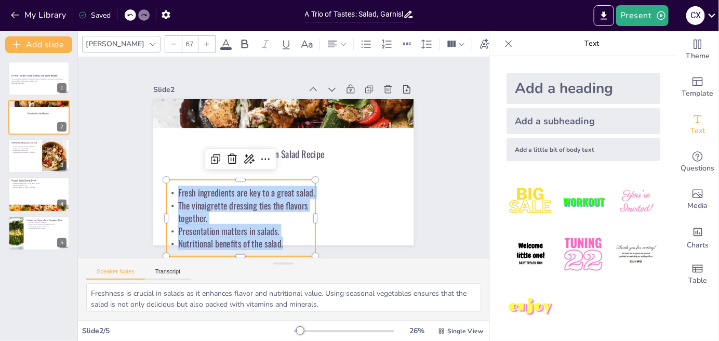
click at [198, 36] on div at bounding box center [206, 44] width 17 height 17
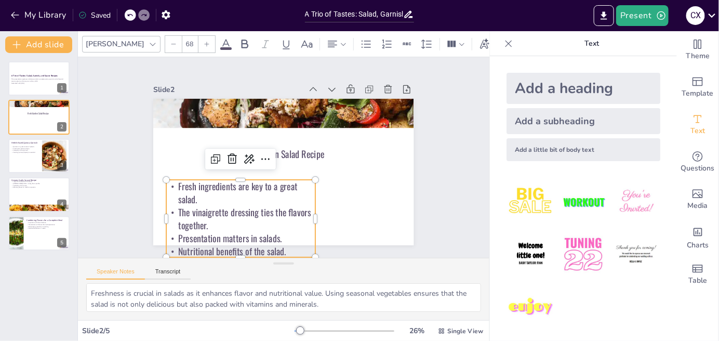
click at [198, 36] on div at bounding box center [206, 44] width 17 height 17
type input "69"
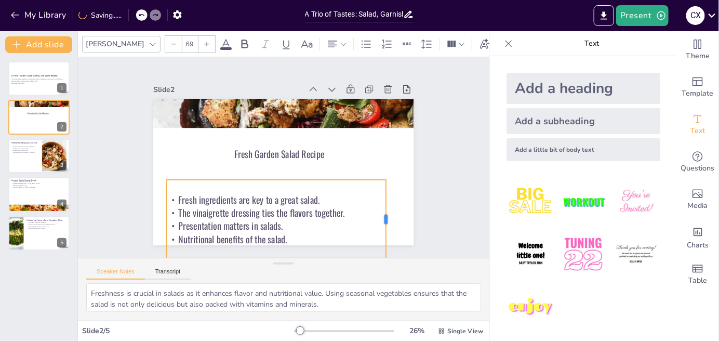
drag, startPoint x: 309, startPoint y: 217, endPoint x: 380, endPoint y: 208, distance: 71.2
click at [386, 208] on div at bounding box center [390, 219] width 8 height 78
click at [407, 197] on div "Slide 1 A Trio of Tastes: Salad, Garnish, and Sauce Recipes This presentation e…" at bounding box center [283, 158] width 318 height 176
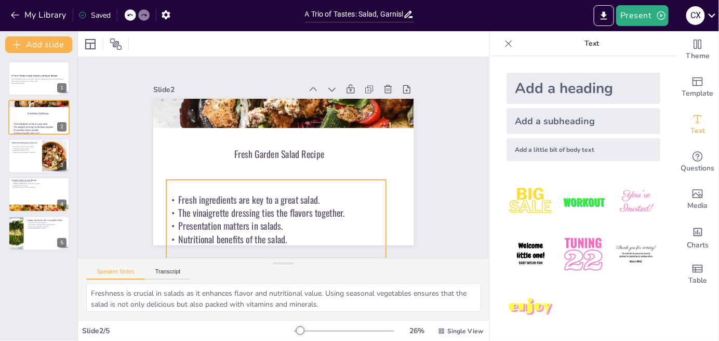
click at [247, 197] on p "Fresh ingredients are key to a great salad." at bounding box center [275, 199] width 219 height 13
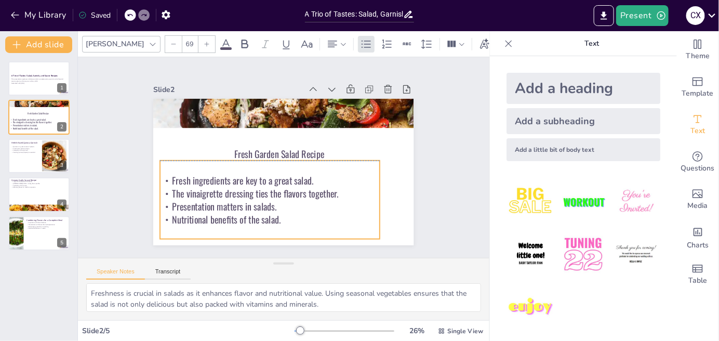
drag, startPoint x: 248, startPoint y: 201, endPoint x: 242, endPoint y: 180, distance: 22.7
click at [242, 180] on div "Fresh ingredients are key to a great salad. The vinaigrette dressing ties the f…" at bounding box center [269, 199] width 219 height 52
click at [444, 173] on div "Slide 1 A Trio of Tastes: Salad, Garnish, and Sauce Recipes This presentation e…" at bounding box center [283, 157] width 411 height 200
click at [237, 201] on p "Presentation matters in salads." at bounding box center [269, 206] width 219 height 13
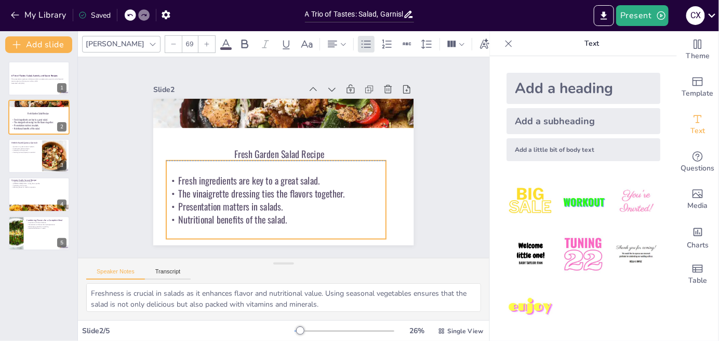
drag, startPoint x: 236, startPoint y: 198, endPoint x: 242, endPoint y: 198, distance: 6.2
click at [242, 200] on p "Presentation matters in salads." at bounding box center [275, 206] width 219 height 13
click at [276, 204] on p "Presentation matters in salads." at bounding box center [273, 206] width 219 height 13
click at [455, 180] on div "Slide 1 A Trio of Tastes: Salad, Garnish, and Sauce Recipes This presentation e…" at bounding box center [283, 157] width 411 height 200
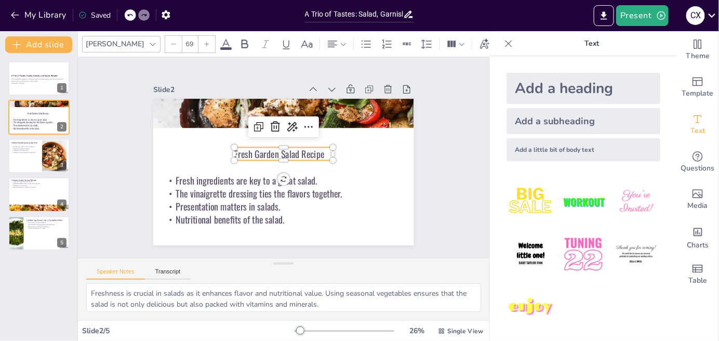
click at [287, 149] on span "Fresh Garden Salad Recipe" at bounding box center [279, 154] width 90 height 14
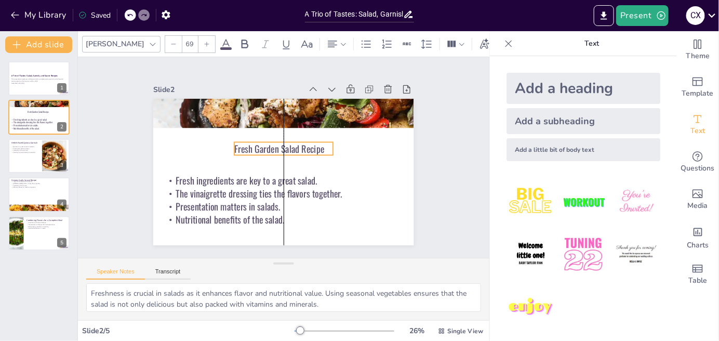
drag, startPoint x: 296, startPoint y: 147, endPoint x: 296, endPoint y: 142, distance: 5.2
click at [296, 142] on span "Fresh Garden Salad Recipe" at bounding box center [279, 149] width 90 height 14
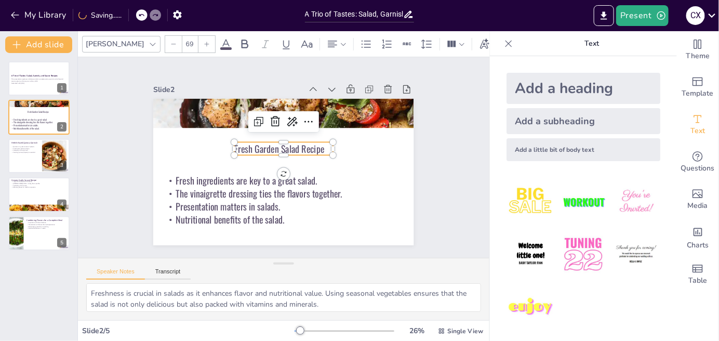
click at [414, 153] on div "Slide 1 A Trio of Tastes: Salad, Garnish, and Sauce Recipes This presentation e…" at bounding box center [283, 158] width 318 height 176
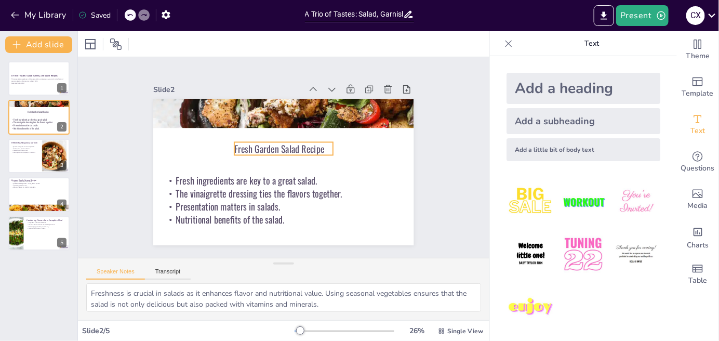
click at [238, 142] on span "Fresh Garden Salad Recipe" at bounding box center [279, 149] width 90 height 14
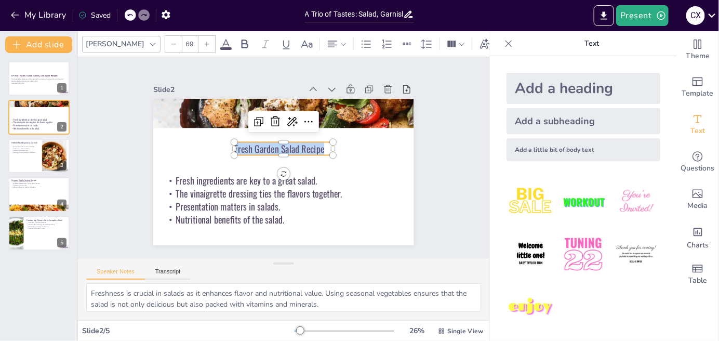
click at [238, 142] on span "Fresh Garden Salad Recipe" at bounding box center [279, 149] width 90 height 14
click at [307, 117] on div at bounding box center [308, 121] width 17 height 17
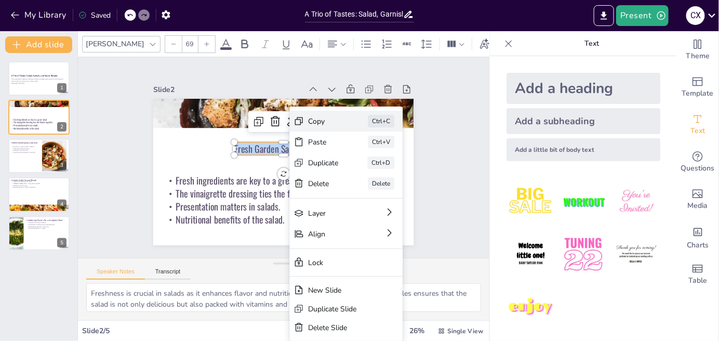
click at [308, 119] on div "Copy" at bounding box center [323, 121] width 31 height 10
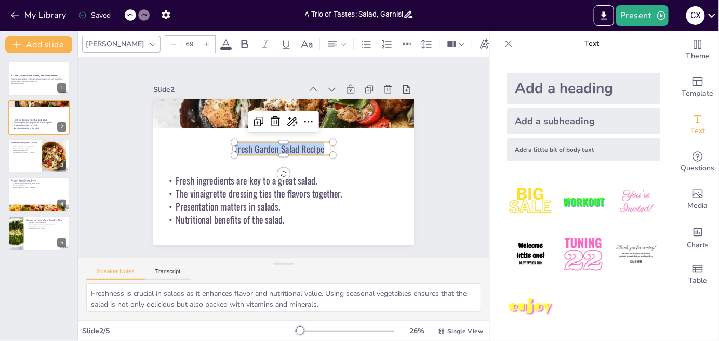
click at [456, 182] on div "Slide 1 A Trio of Tastes: Salad, Garnish, and Sauce Recipes This presentation e…" at bounding box center [283, 157] width 411 height 200
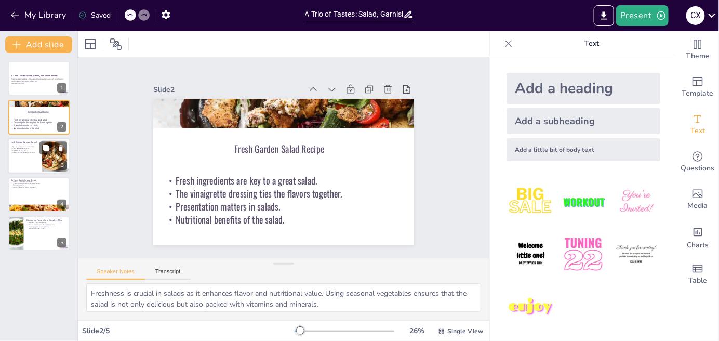
click at [29, 151] on p "Cooking quinoa properly is essential." at bounding box center [25, 152] width 28 height 2
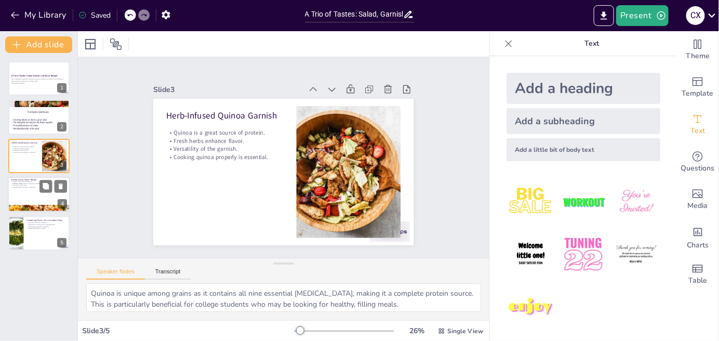
click at [23, 192] on div at bounding box center [39, 194] width 62 height 35
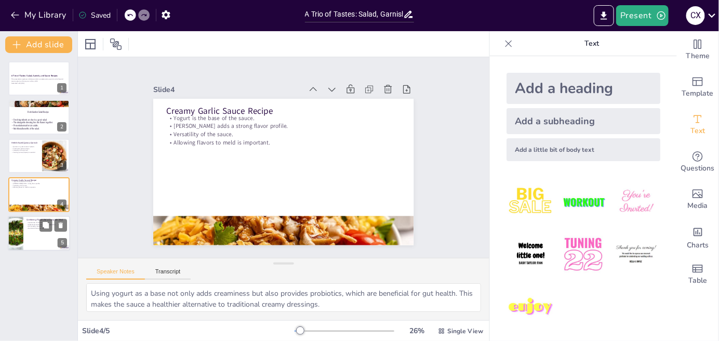
click at [22, 237] on div at bounding box center [15, 232] width 32 height 35
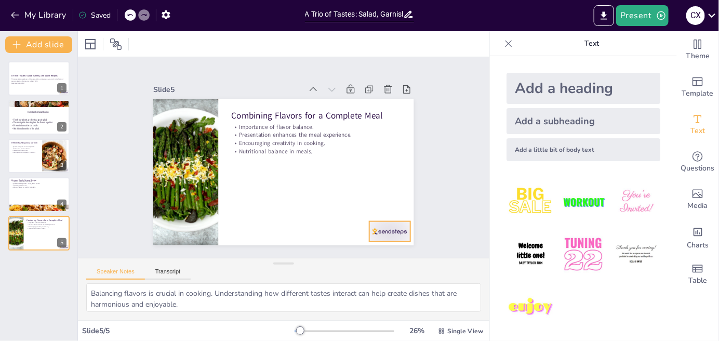
click at [394, 227] on div at bounding box center [389, 231] width 41 height 20
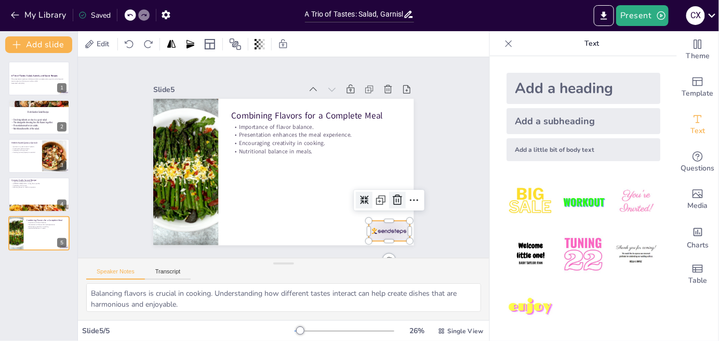
click at [390, 204] on div at bounding box center [397, 200] width 17 height 17
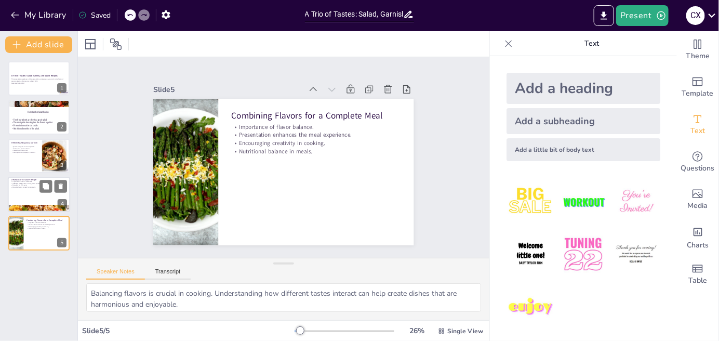
click at [21, 186] on p "Allowing flavors to meld is important." at bounding box center [39, 187] width 56 height 2
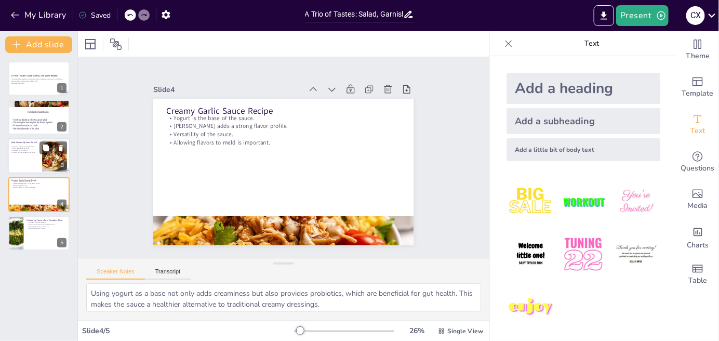
click at [46, 154] on div at bounding box center [54, 156] width 47 height 32
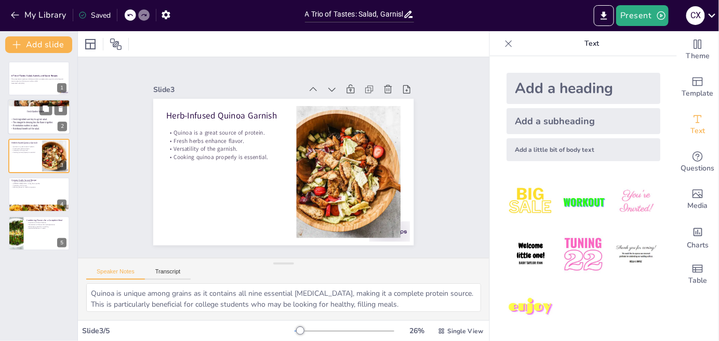
click at [36, 119] on p "Fresh ingredients are key to a great salad." at bounding box center [36, 118] width 52 height 3
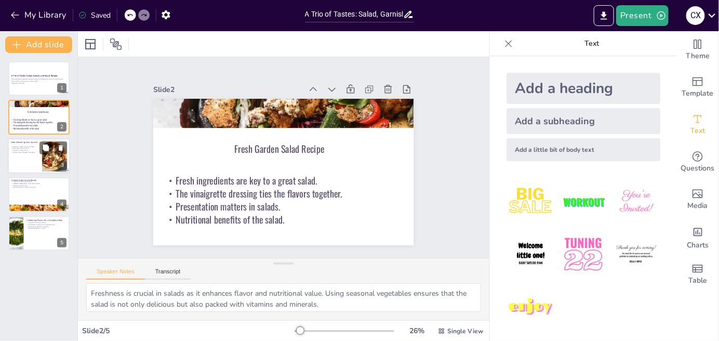
click at [28, 159] on div at bounding box center [39, 155] width 62 height 35
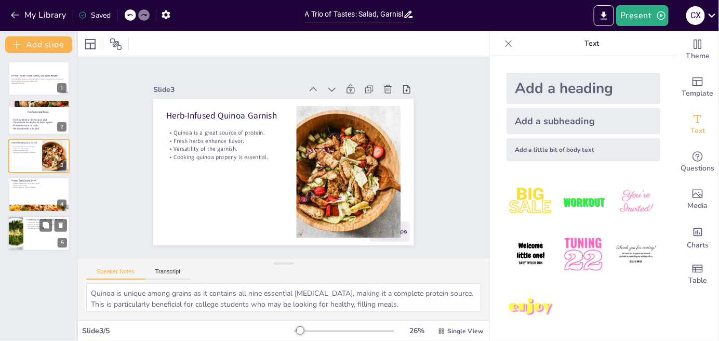
click at [37, 219] on p "Combining Flavors for a Complete Meal" at bounding box center [46, 219] width 41 height 3
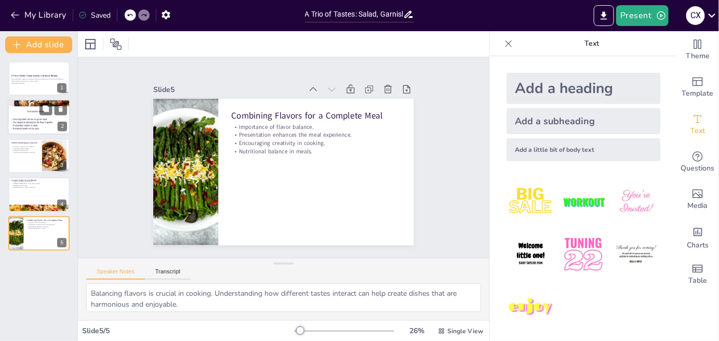
click at [30, 114] on div "Fresh ingredients are key to a great salad. The vinaigrette dressing ties the f…" at bounding box center [36, 123] width 52 height 19
type textarea "Freshness is crucial in salads as it enhances flavor and nutritional value. Usi…"
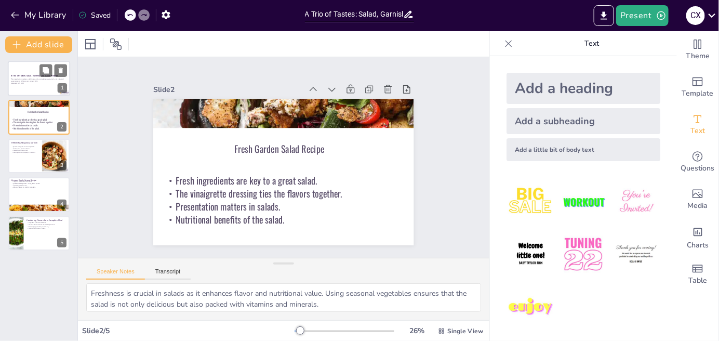
click at [16, 75] on strong "A Trio of Tastes: Salad, Garnish, and Sauce Recipes" at bounding box center [34, 75] width 47 height 3
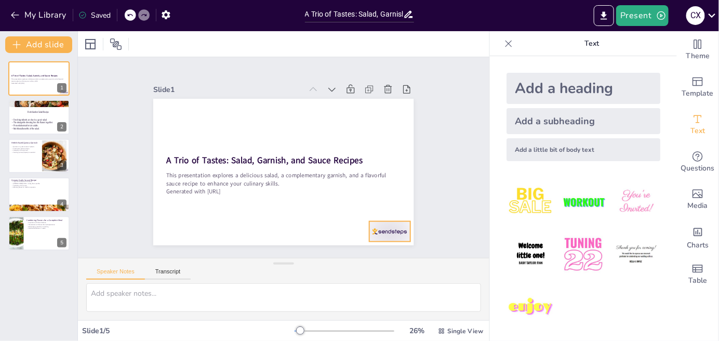
click at [383, 225] on div at bounding box center [389, 231] width 41 height 20
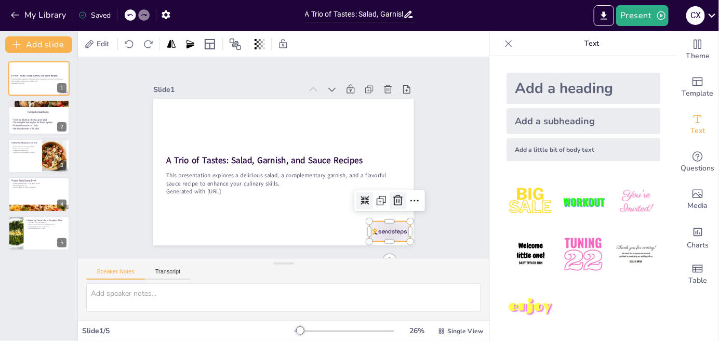
click at [392, 202] on icon at bounding box center [398, 200] width 12 height 12
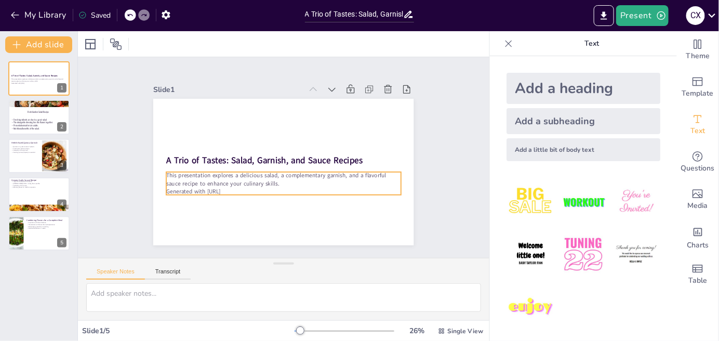
click at [222, 187] on p "Generated with [URL]" at bounding box center [283, 191] width 234 height 8
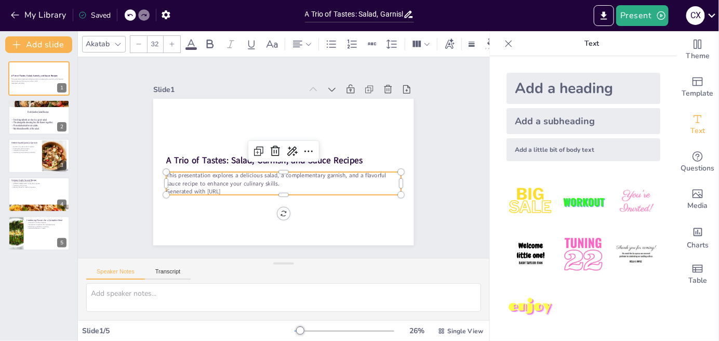
click at [222, 187] on p "Generated with [URL]" at bounding box center [283, 191] width 234 height 8
drag, startPoint x: 233, startPoint y: 186, endPoint x: 132, endPoint y: 193, distance: 100.9
click at [132, 193] on div "Slide 1 A Trio of Tastes: Salad, Garnish, and Sauce Recipes This presentation e…" at bounding box center [283, 158] width 318 height 176
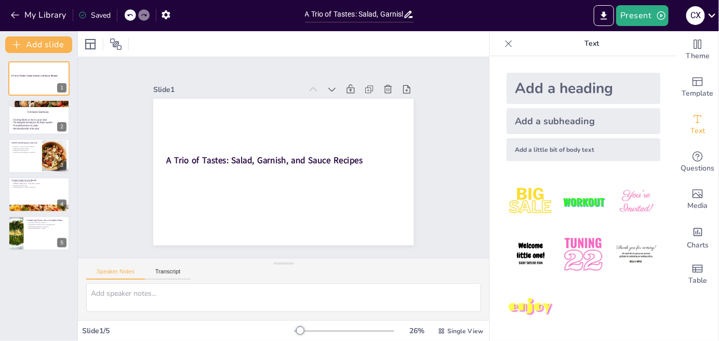
click at [135, 16] on div at bounding box center [130, 14] width 11 height 11
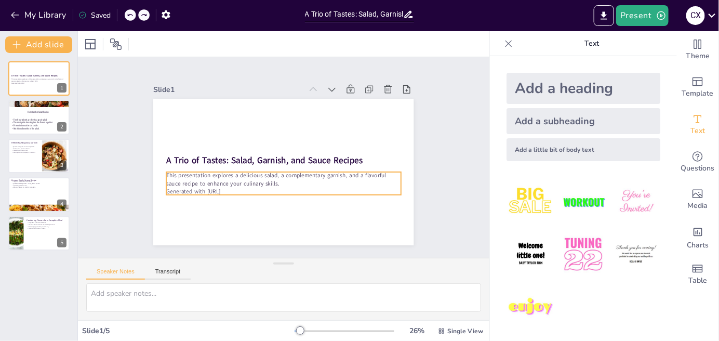
click at [208, 187] on p "Generated with [URL]" at bounding box center [283, 191] width 234 height 8
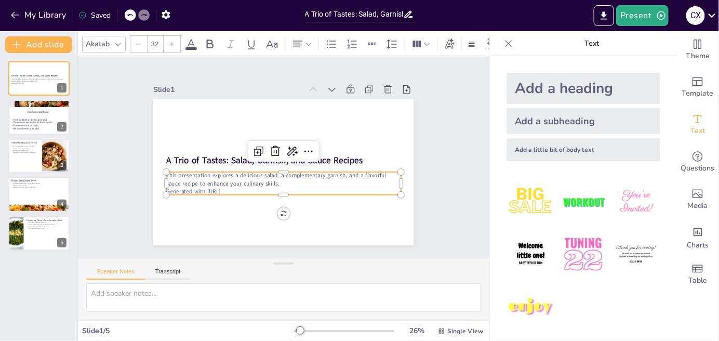
click at [208, 187] on p "Generated with [URL]" at bounding box center [283, 191] width 234 height 8
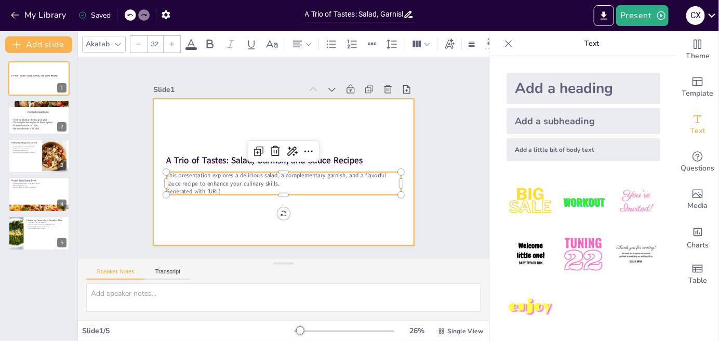
drag, startPoint x: 236, startPoint y: 187, endPoint x: 153, endPoint y: 197, distance: 83.1
click at [153, 197] on div "A Trio of Tastes: Salad, Garnish, and Sauce Recipes This presentation explores …" at bounding box center [283, 172] width 260 height 146
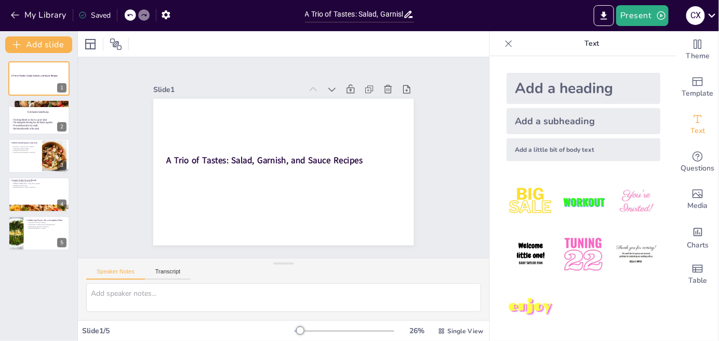
click at [128, 9] on div at bounding box center [130, 14] width 11 height 11
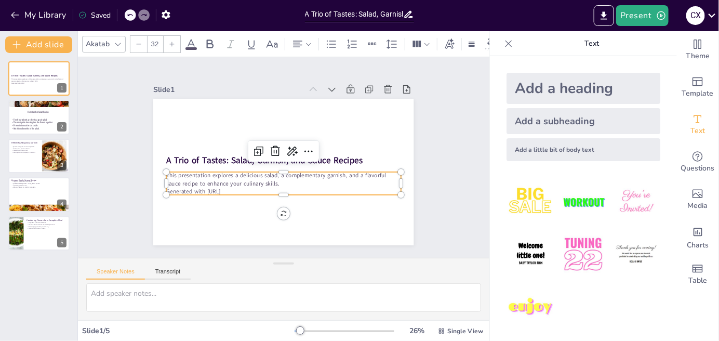
click at [230, 187] on p "Generated with [URL]" at bounding box center [283, 191] width 234 height 8
click at [232, 187] on p "Generated with [URL]" at bounding box center [283, 191] width 234 height 8
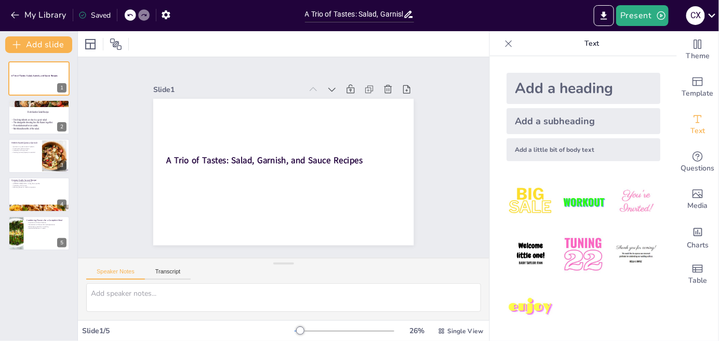
click at [142, 13] on icon at bounding box center [144, 15] width 6 height 6
click at [128, 17] on icon at bounding box center [130, 15] width 6 height 6
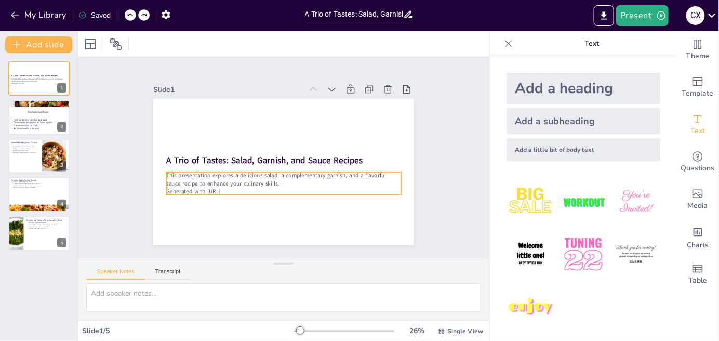
click at [252, 187] on p "Generated with [URL]" at bounding box center [283, 191] width 234 height 8
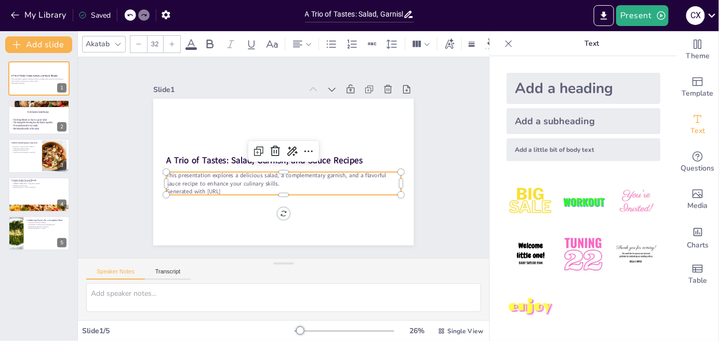
click at [252, 187] on p "Generated with [URL]" at bounding box center [283, 191] width 234 height 8
click at [237, 187] on p "Generated with [URL]" at bounding box center [283, 191] width 234 height 8
drag, startPoint x: 236, startPoint y: 187, endPoint x: 228, endPoint y: 188, distance: 7.3
click at [228, 188] on p "Generated with [URL]" at bounding box center [283, 191] width 234 height 8
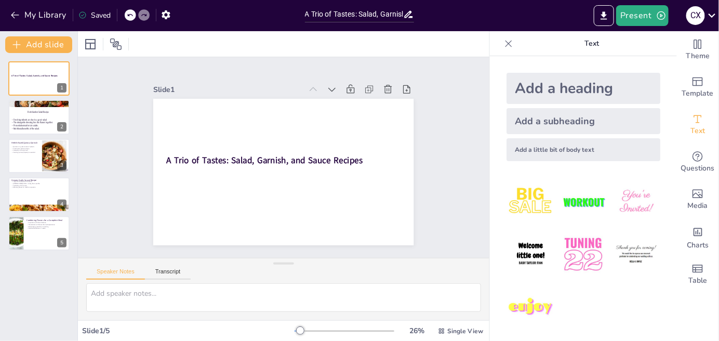
click at [128, 16] on icon at bounding box center [130, 15] width 6 height 6
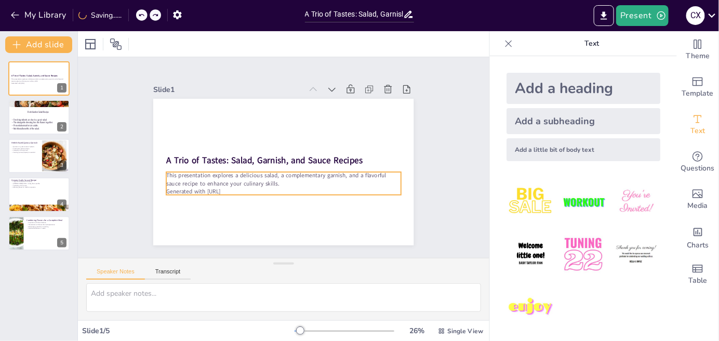
click at [233, 177] on p "This presentation explores a delicious salad, a complementary garnish, and a fl…" at bounding box center [283, 179] width 234 height 16
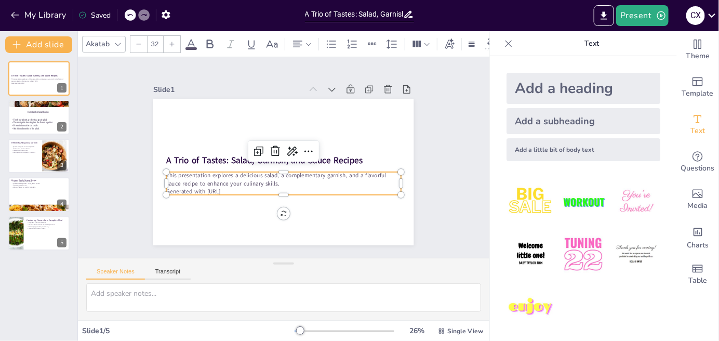
click at [233, 177] on p "This presentation explores a delicious salad, a complementary garnish, and a fl…" at bounding box center [283, 179] width 234 height 16
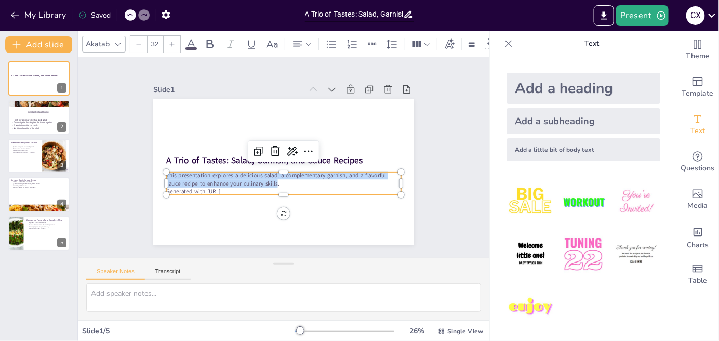
drag, startPoint x: 269, startPoint y: 179, endPoint x: 155, endPoint y: 166, distance: 114.5
click at [155, 166] on div "A Trio of Tastes: Salad, Garnish, and Sauce Recipes This presentation explores …" at bounding box center [283, 172] width 260 height 146
click at [302, 146] on icon at bounding box center [308, 151] width 12 height 12
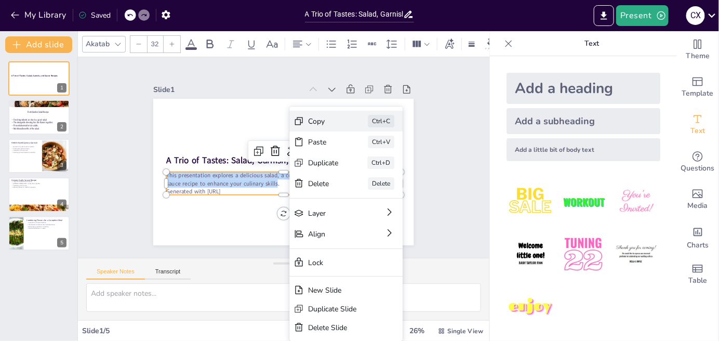
click at [339, 121] on div "Copy" at bounding box center [323, 121] width 31 height 10
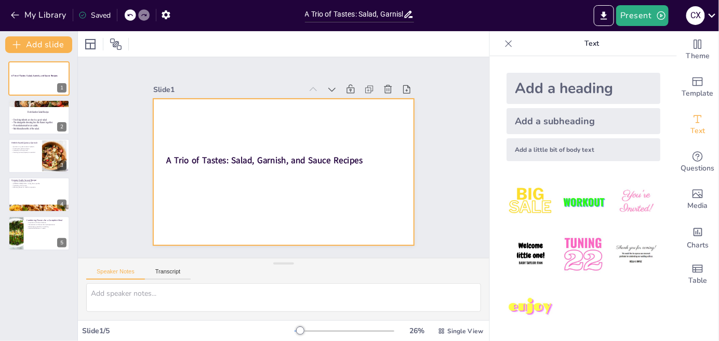
click at [220, 168] on div at bounding box center [283, 172] width 260 height 146
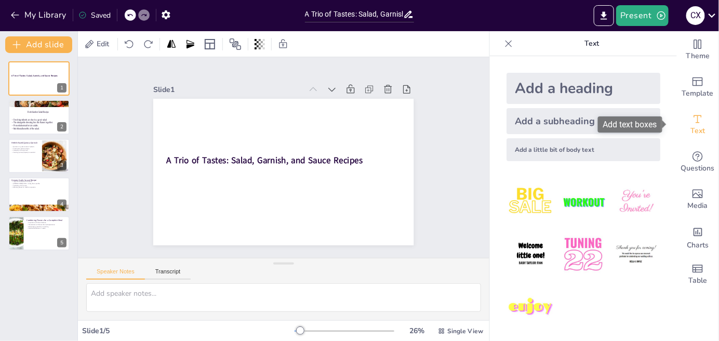
click at [690, 128] on span "Text" at bounding box center [697, 130] width 15 height 11
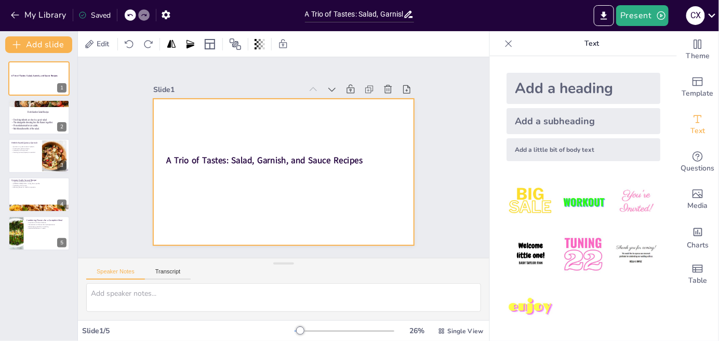
click at [188, 173] on div at bounding box center [283, 172] width 260 height 146
click at [51, 149] on button at bounding box center [45, 147] width 12 height 12
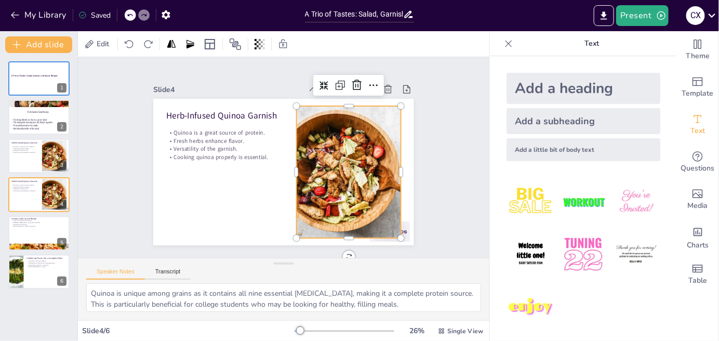
click at [342, 189] on div at bounding box center [349, 172] width 198 height 132
click at [369, 85] on icon at bounding box center [373, 86] width 8 height 2
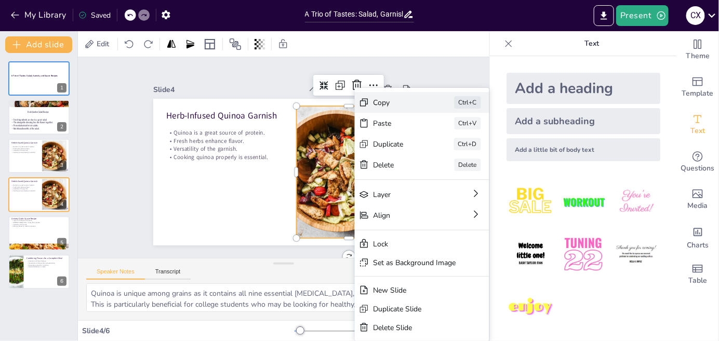
click at [423, 106] on div "Copy" at bounding box center [399, 103] width 52 height 10
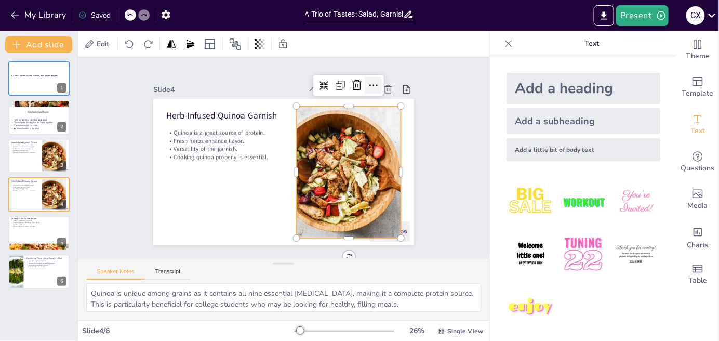
click at [367, 86] on icon at bounding box center [373, 85] width 12 height 12
click at [347, 144] on div at bounding box center [349, 172] width 198 height 132
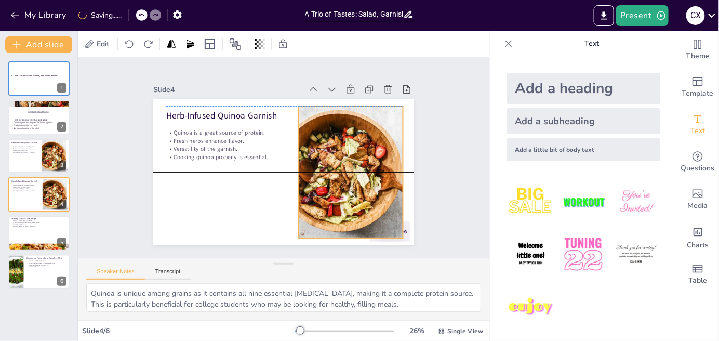
click at [349, 142] on div at bounding box center [351, 172] width 198 height 132
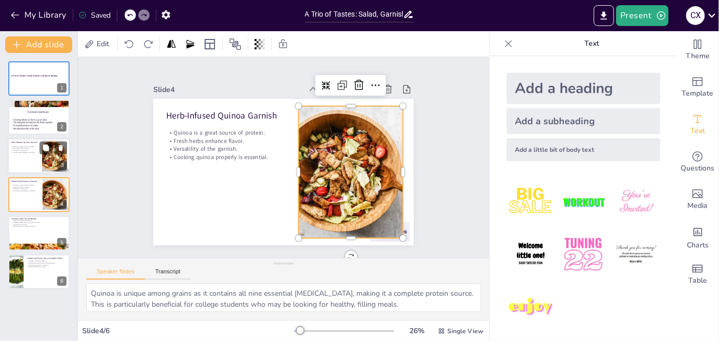
click at [40, 156] on div at bounding box center [39, 155] width 62 height 35
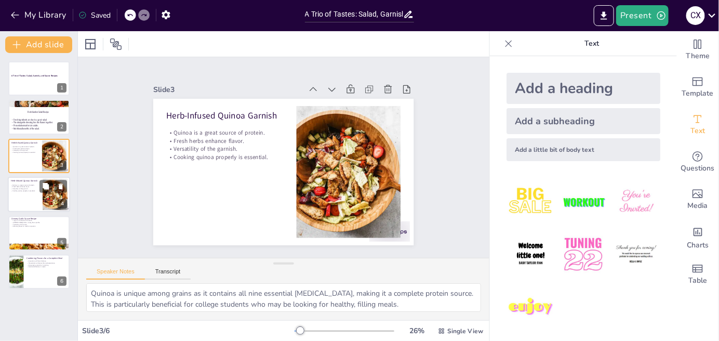
click at [44, 196] on div at bounding box center [54, 195] width 47 height 32
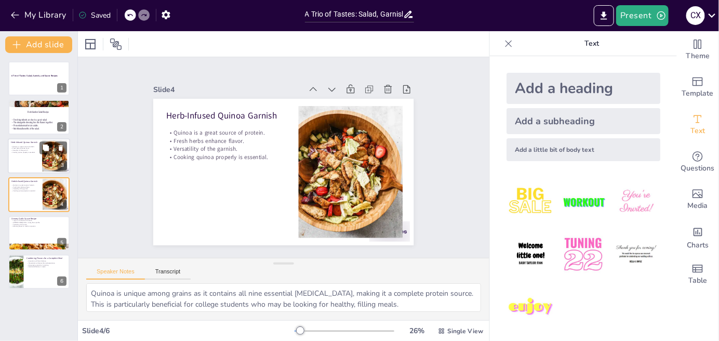
click at [43, 155] on div at bounding box center [54, 156] width 47 height 32
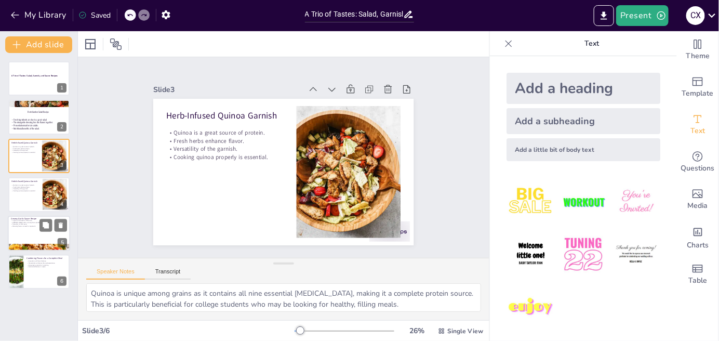
click at [29, 231] on div at bounding box center [39, 232] width 62 height 35
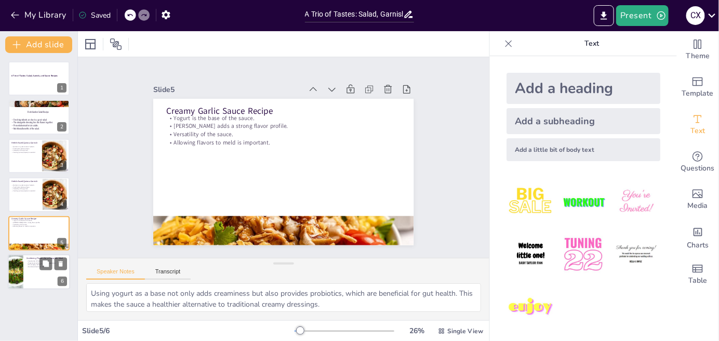
click at [35, 265] on p "Encouraging creativity in cooking." at bounding box center [46, 265] width 41 height 2
type textarea "Balancing flavors is crucial in cooking. Understanding how different tastes int…"
